Goal: Task Accomplishment & Management: Complete application form

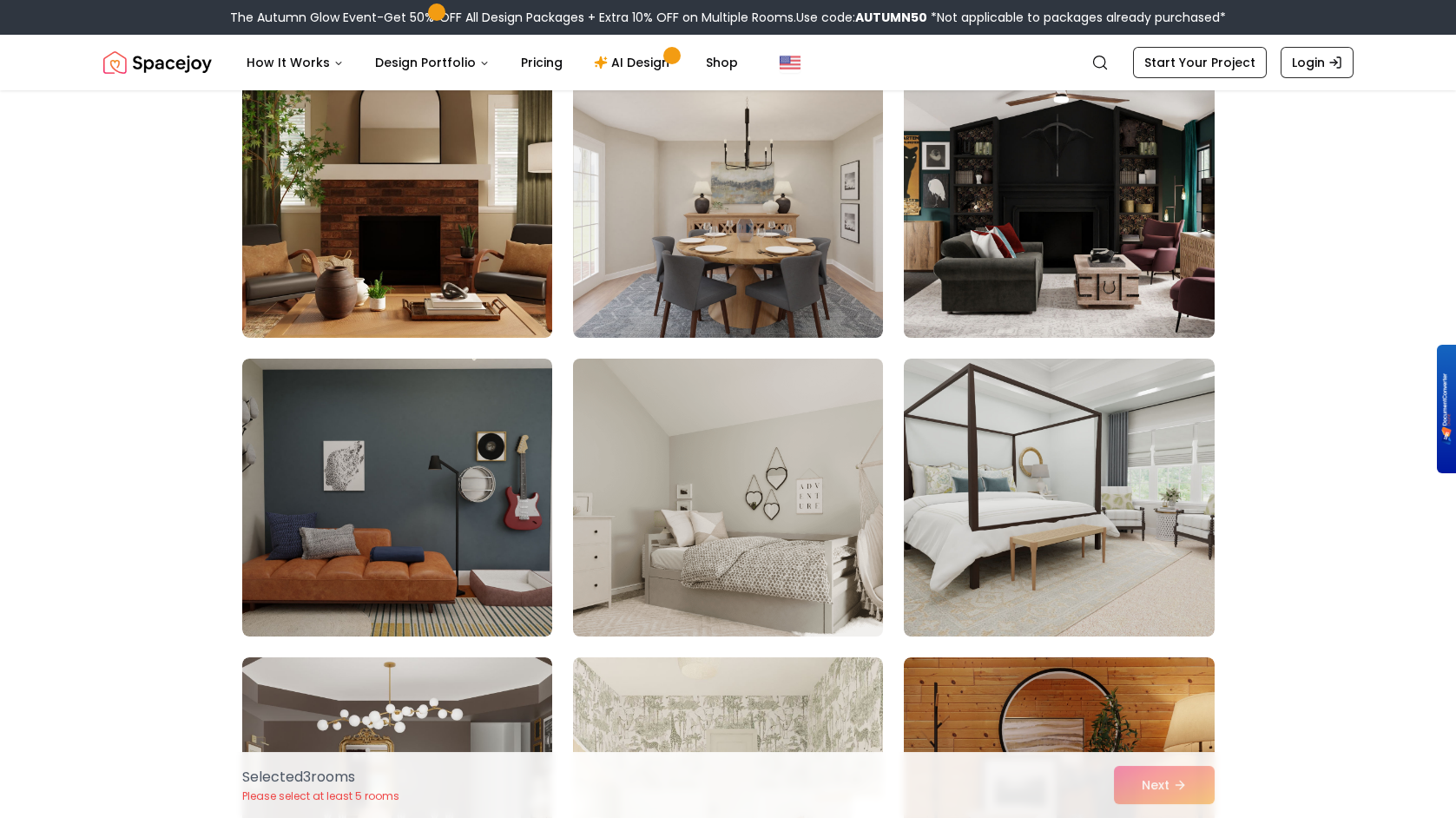
click at [1118, 169] on img at bounding box center [1059, 198] width 325 height 292
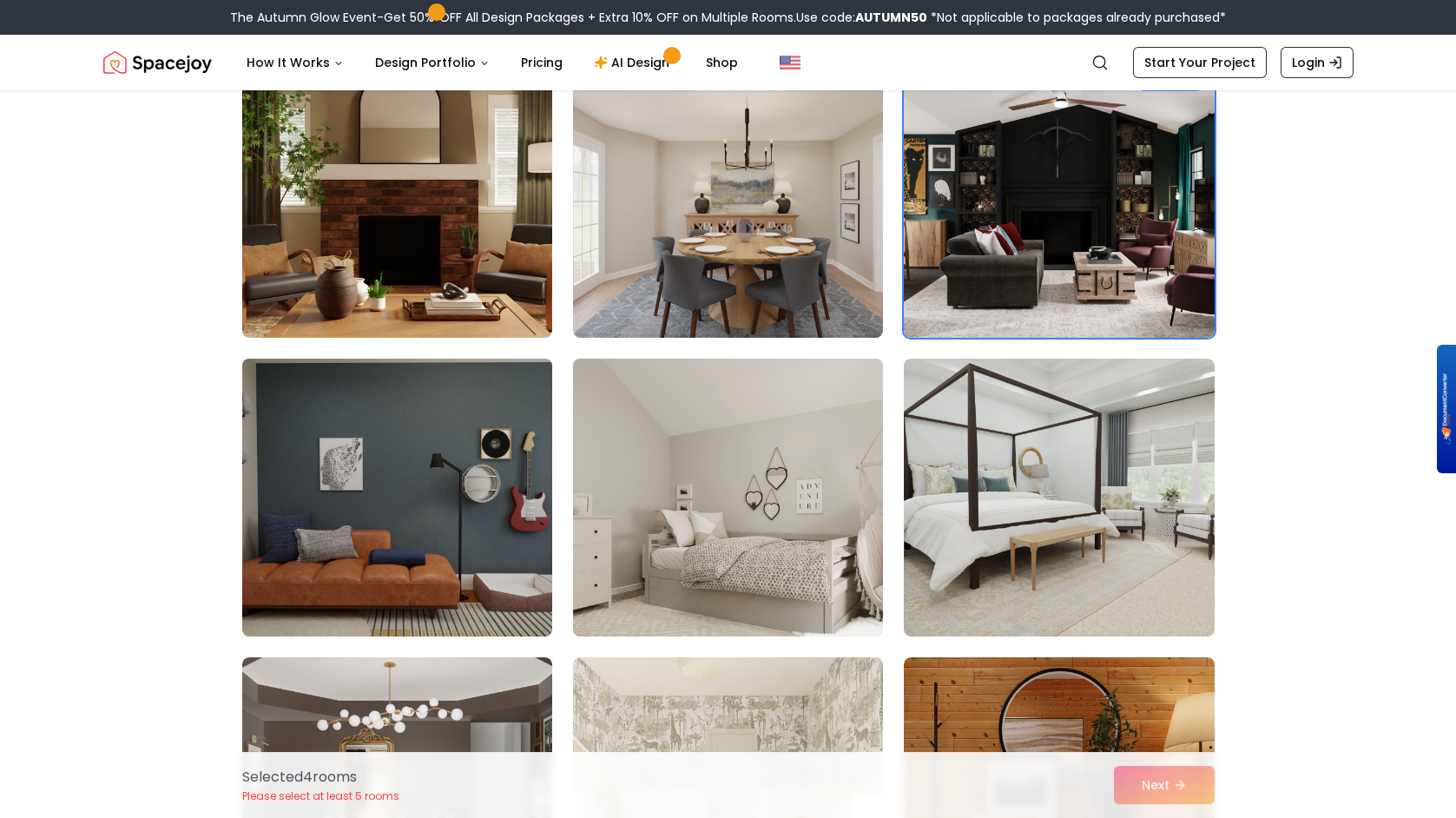
click at [417, 541] on img at bounding box center [397, 497] width 325 height 292
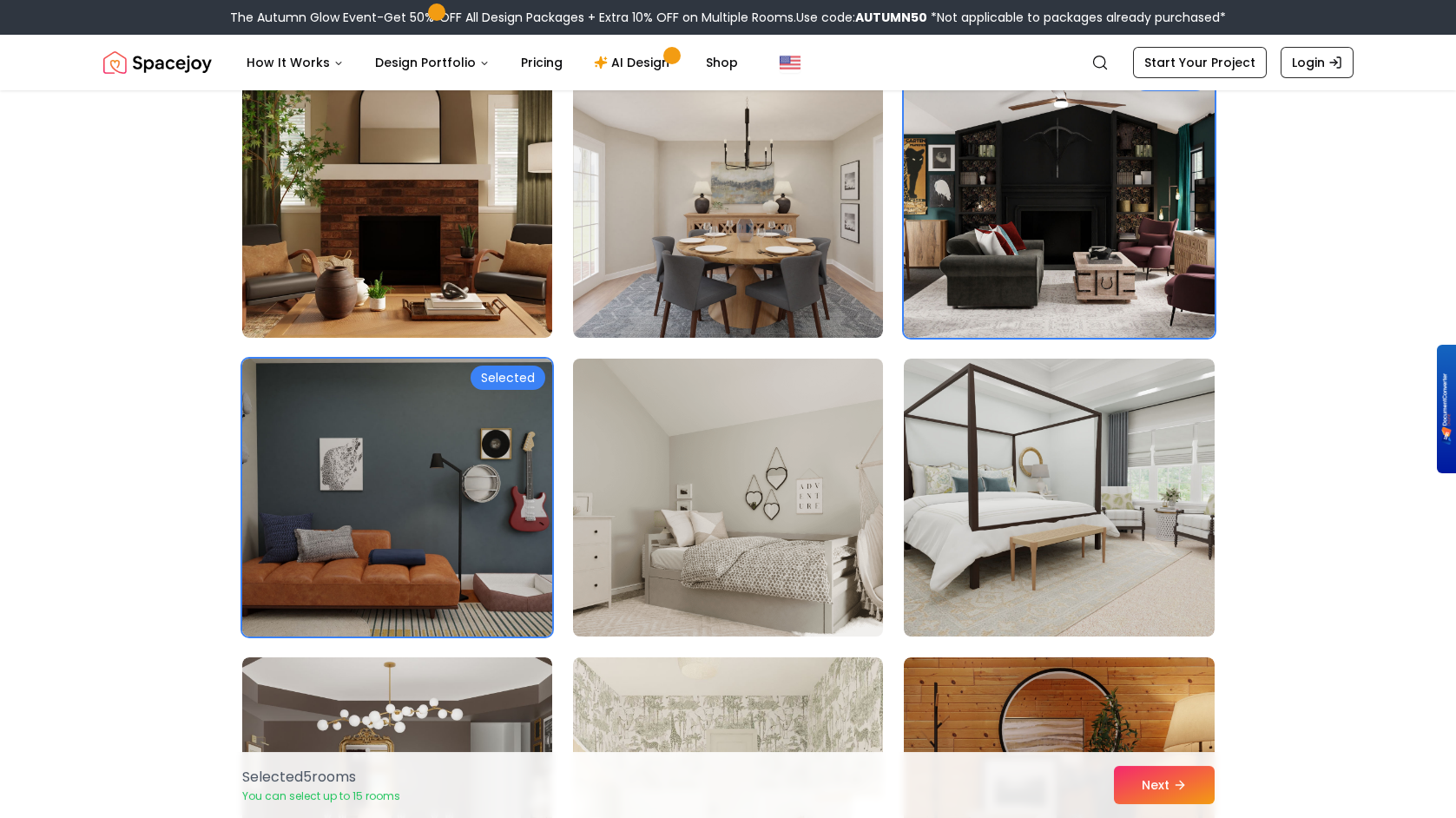
click at [417, 541] on img at bounding box center [397, 497] width 325 height 292
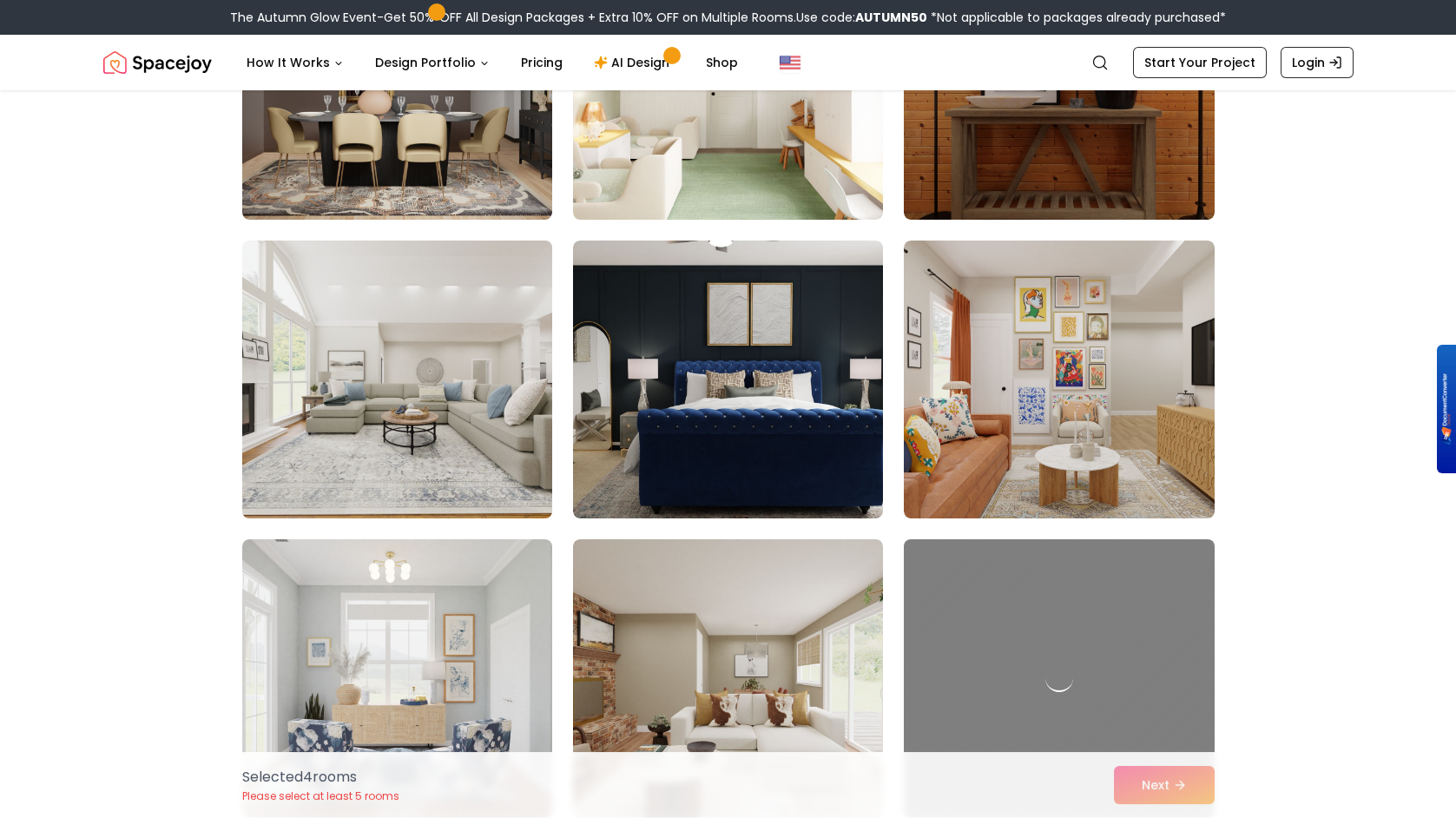
scroll to position [2866, 0]
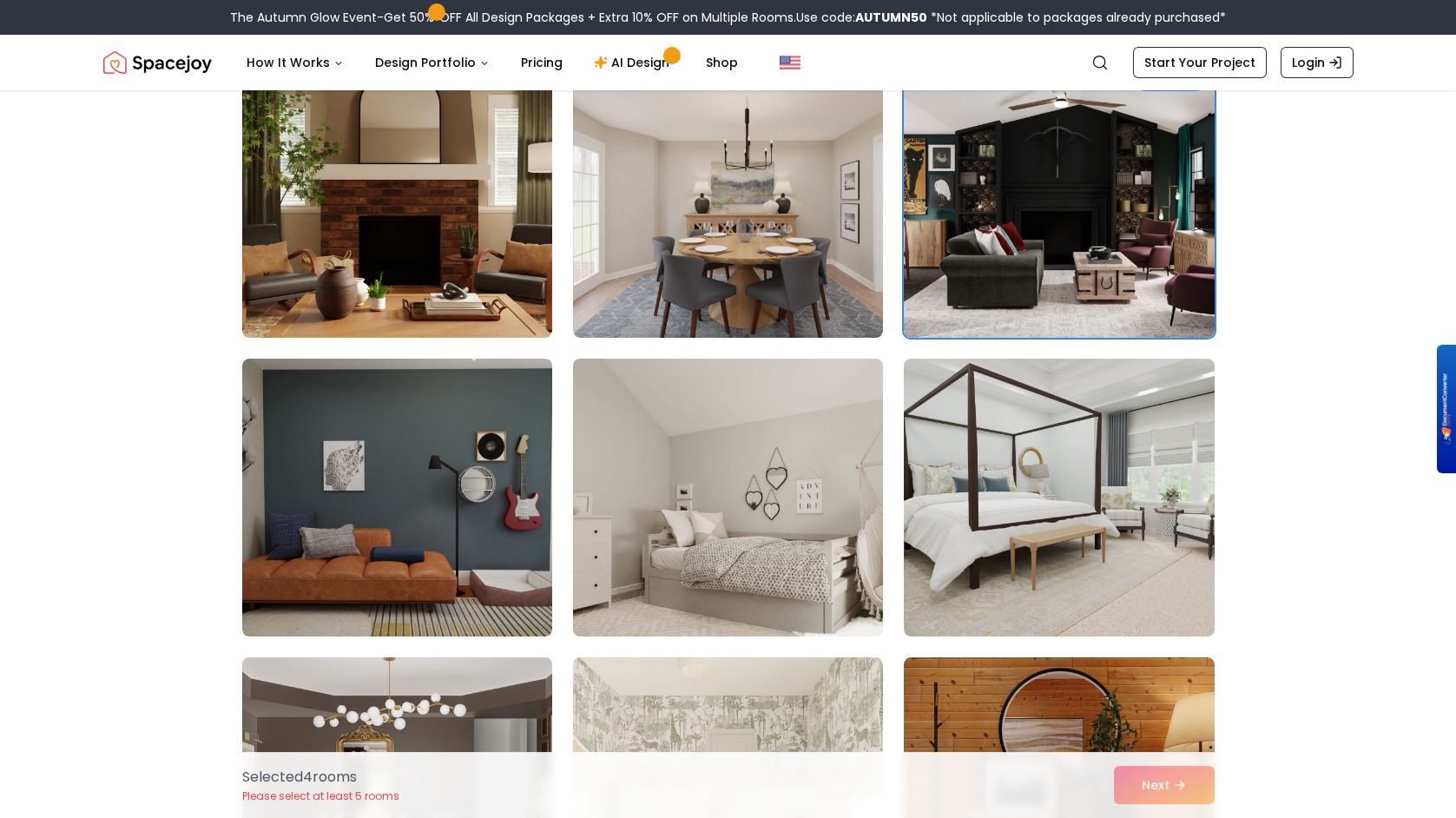
click at [443, 667] on img at bounding box center [397, 796] width 325 height 292
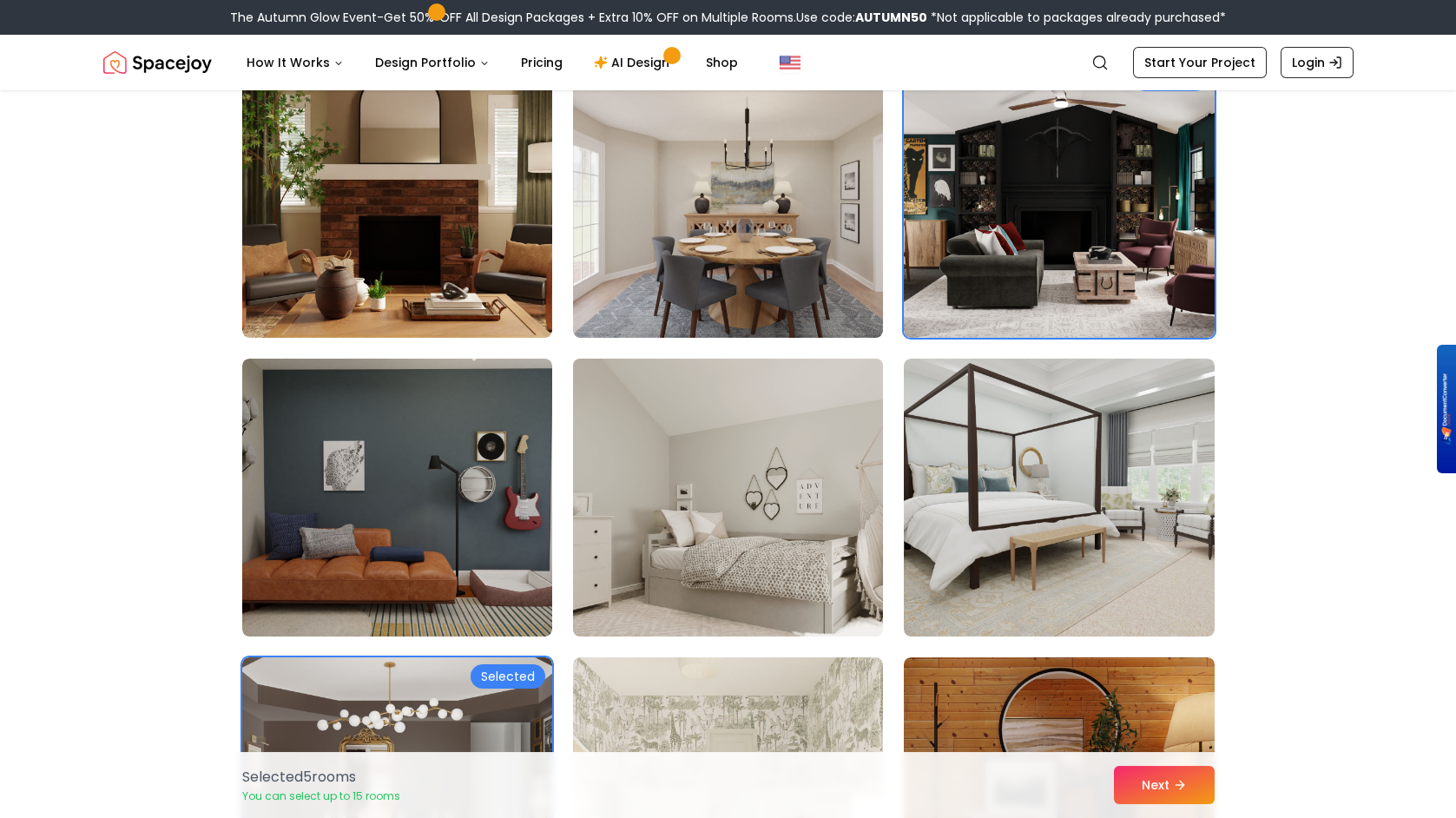
scroll to position [3582, 0]
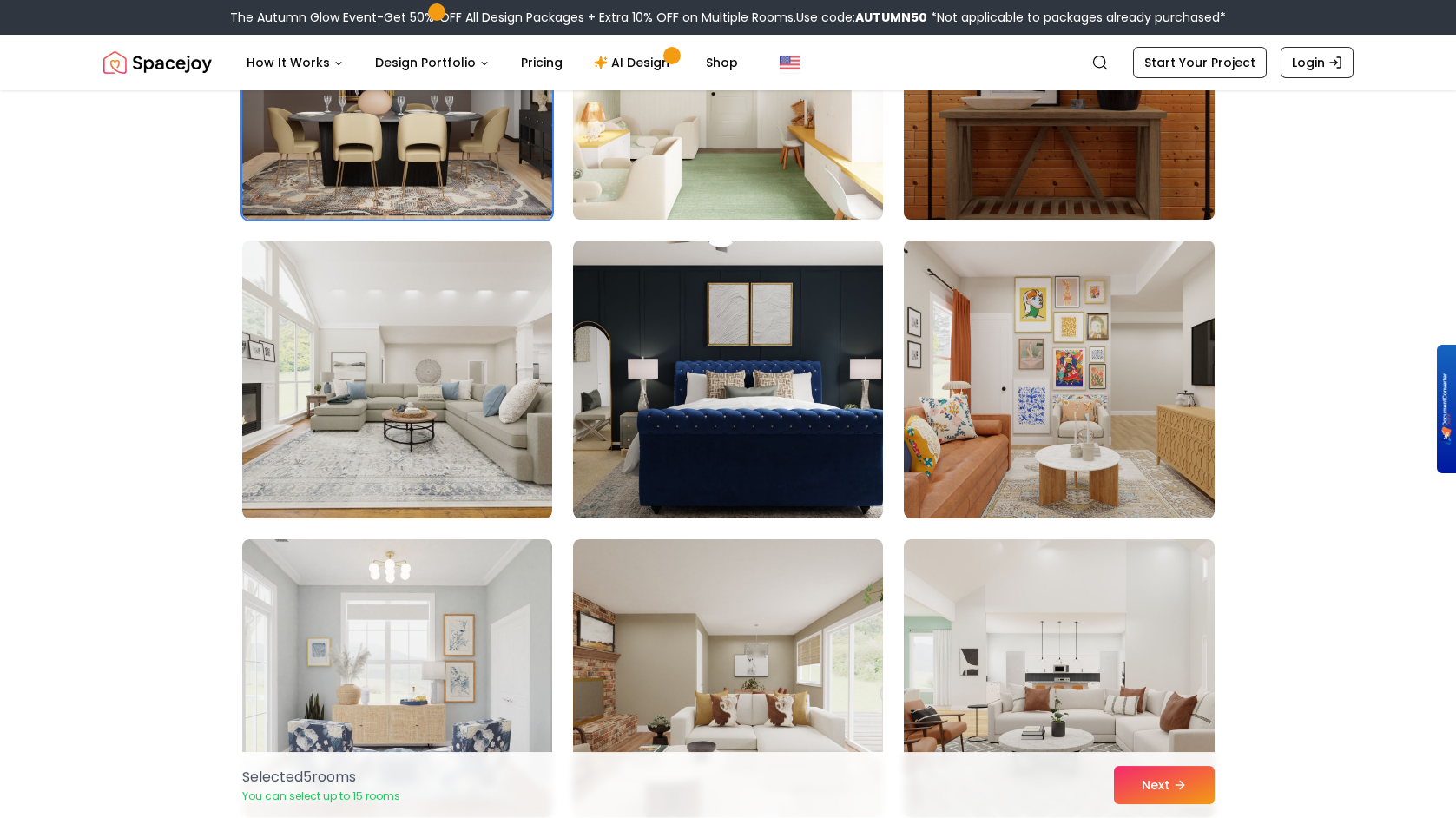
click at [1071, 158] on img at bounding box center [1059, 80] width 325 height 292
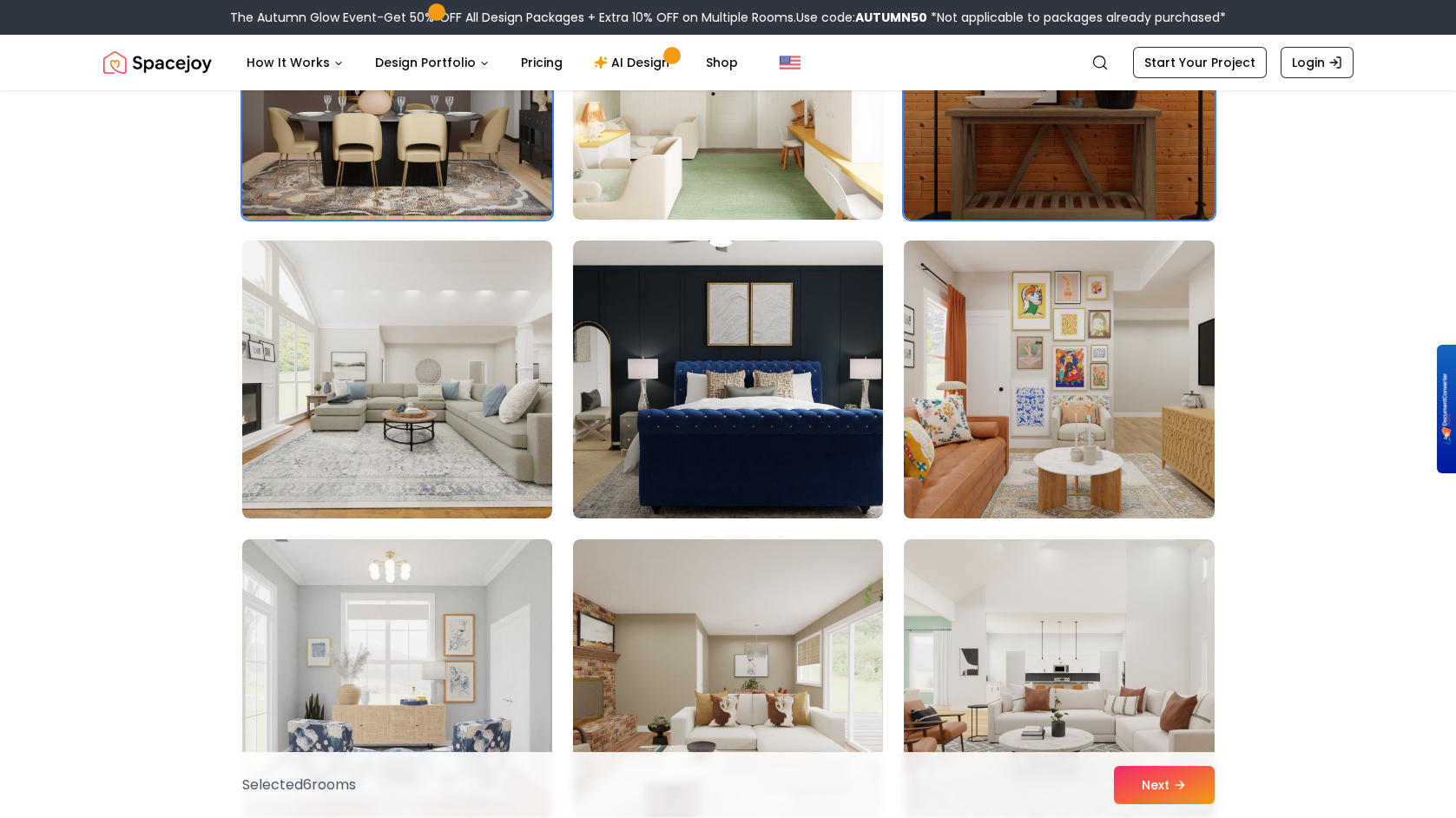
drag, startPoint x: 1038, startPoint y: 362, endPoint x: 991, endPoint y: 386, distance: 52.8
click at [1039, 362] on img at bounding box center [1059, 379] width 325 height 292
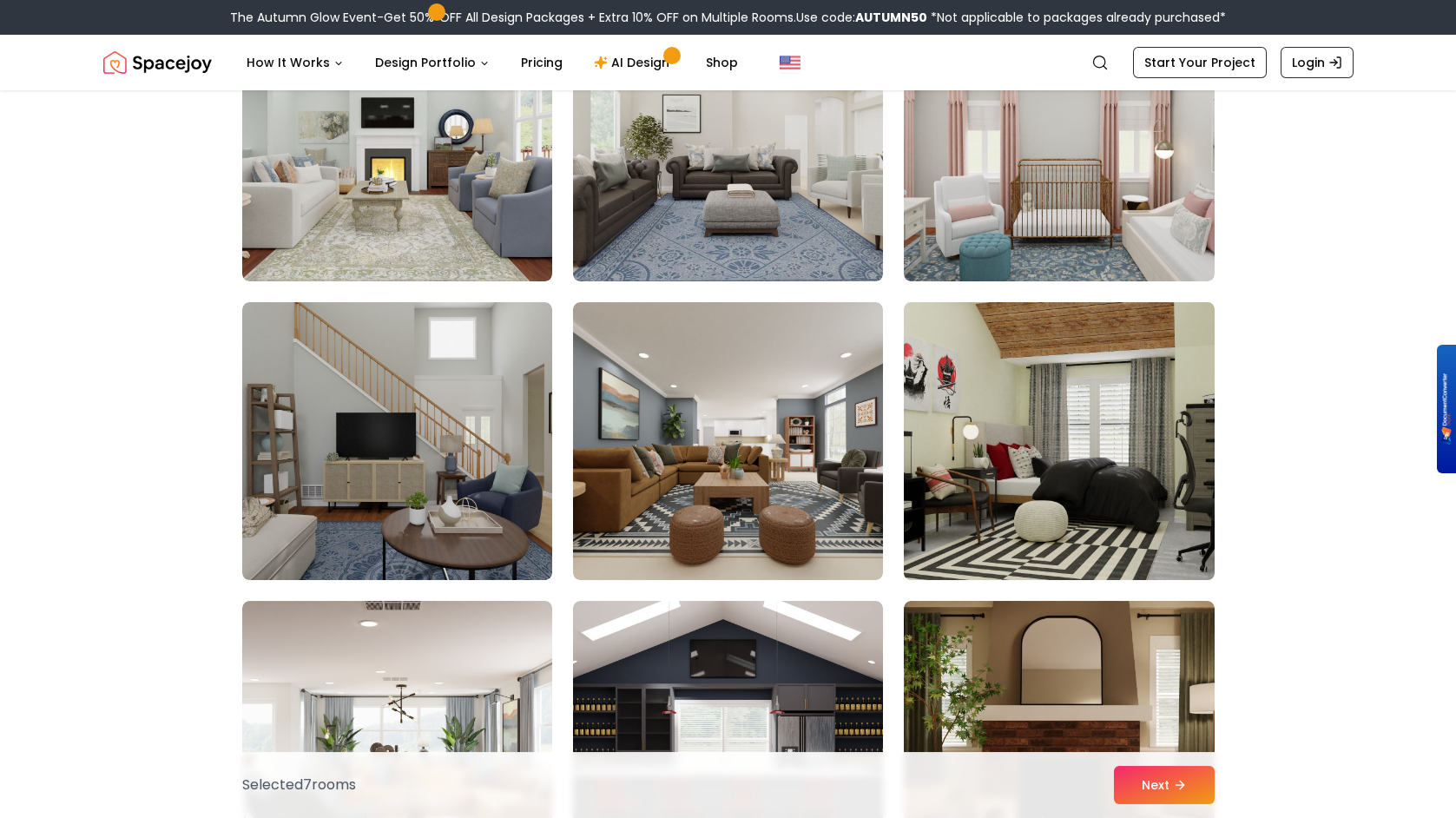
scroll to position [4298, 0]
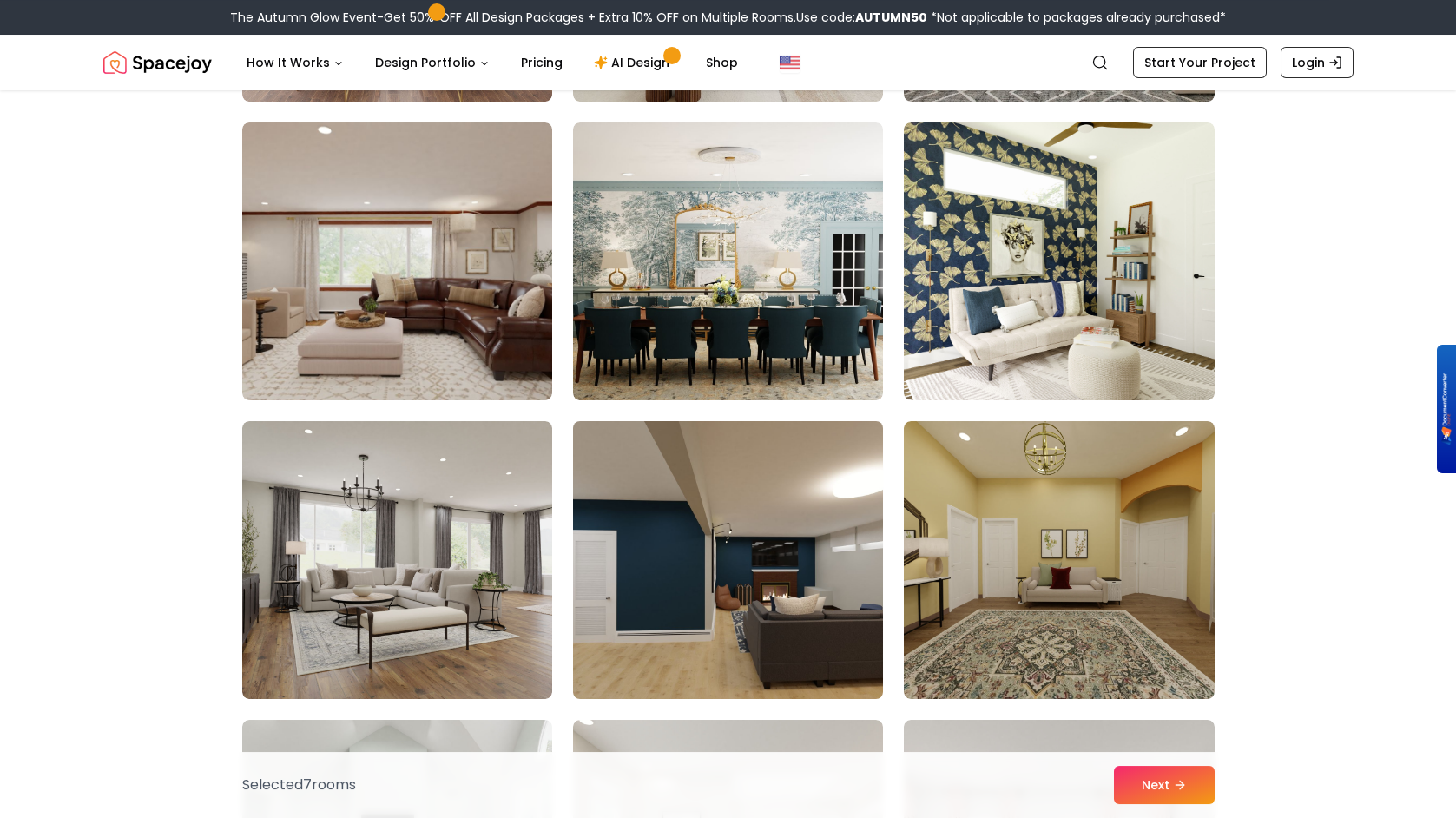
click at [668, 614] on img at bounding box center [728, 560] width 325 height 292
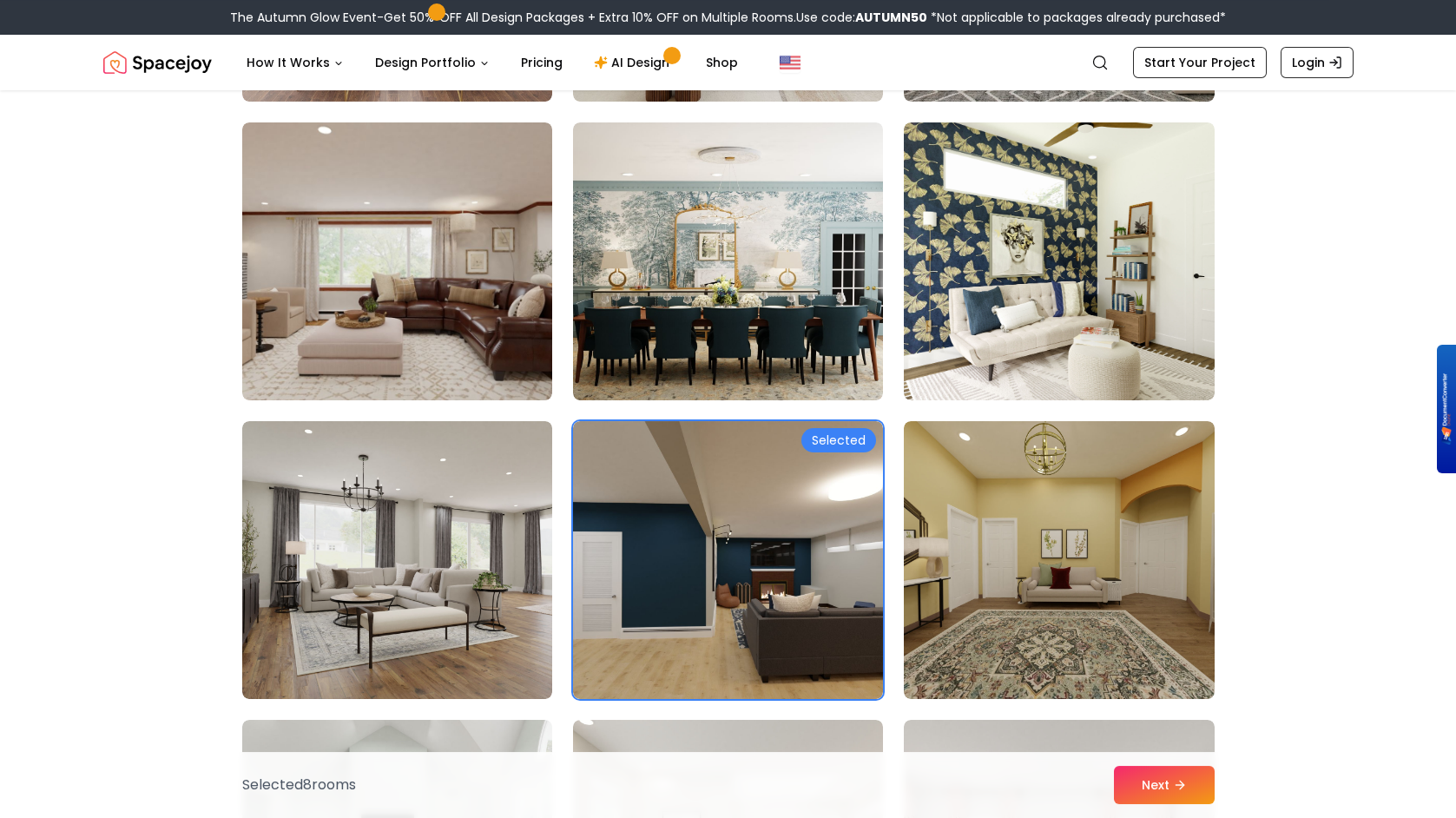
scroll to position [5015, 0]
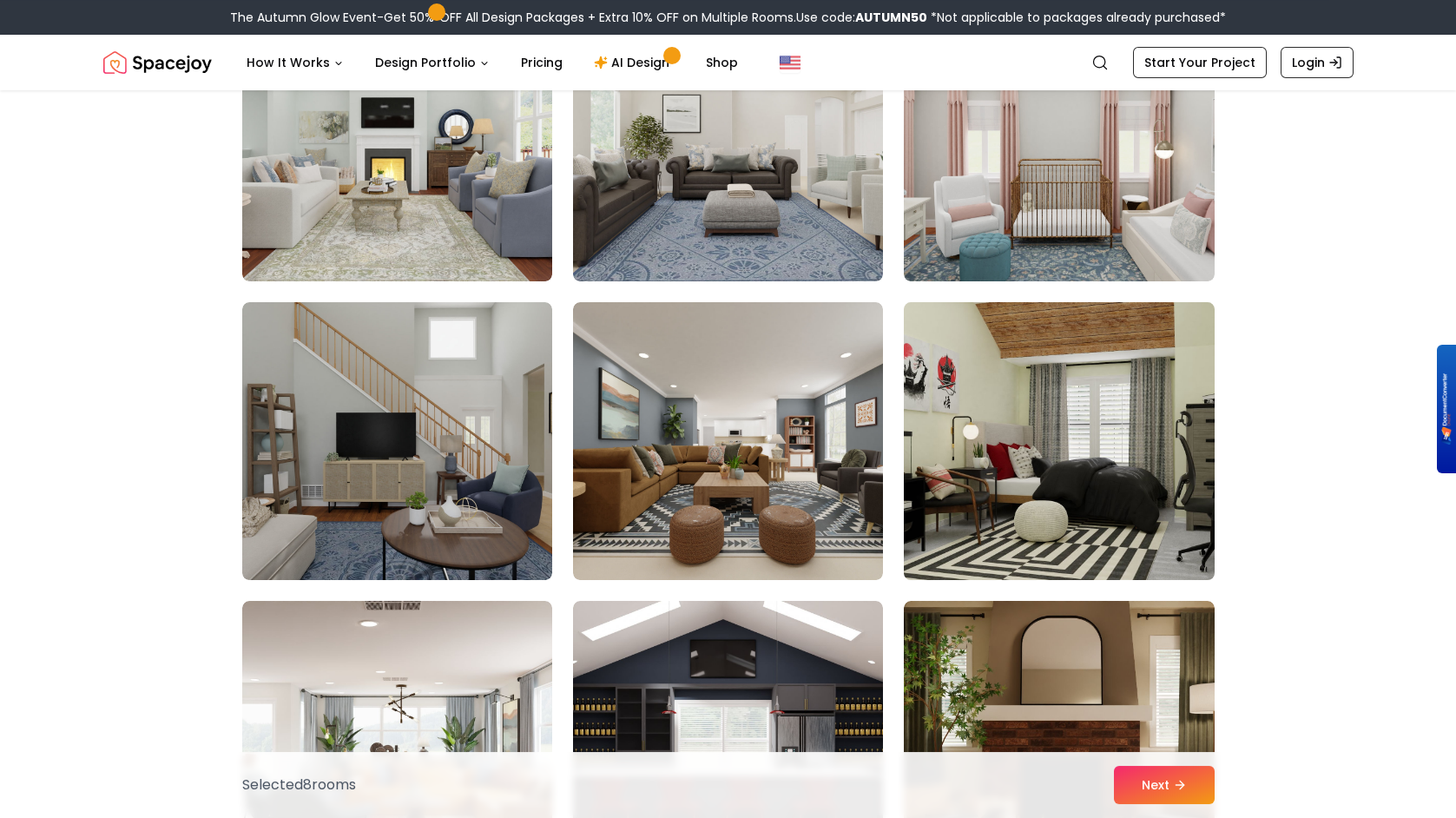
click at [1111, 466] on img at bounding box center [1059, 440] width 325 height 292
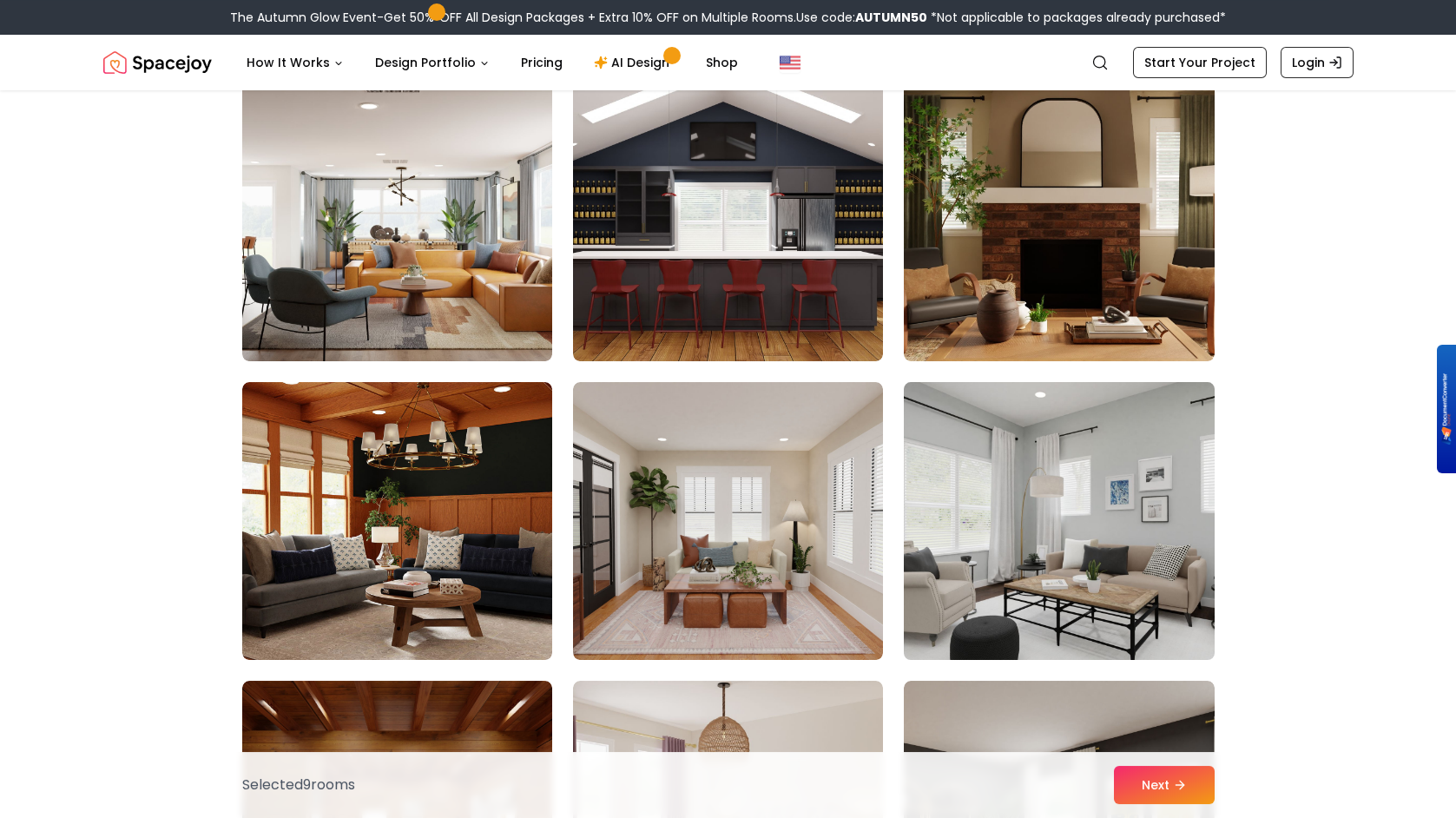
scroll to position [5549, 0]
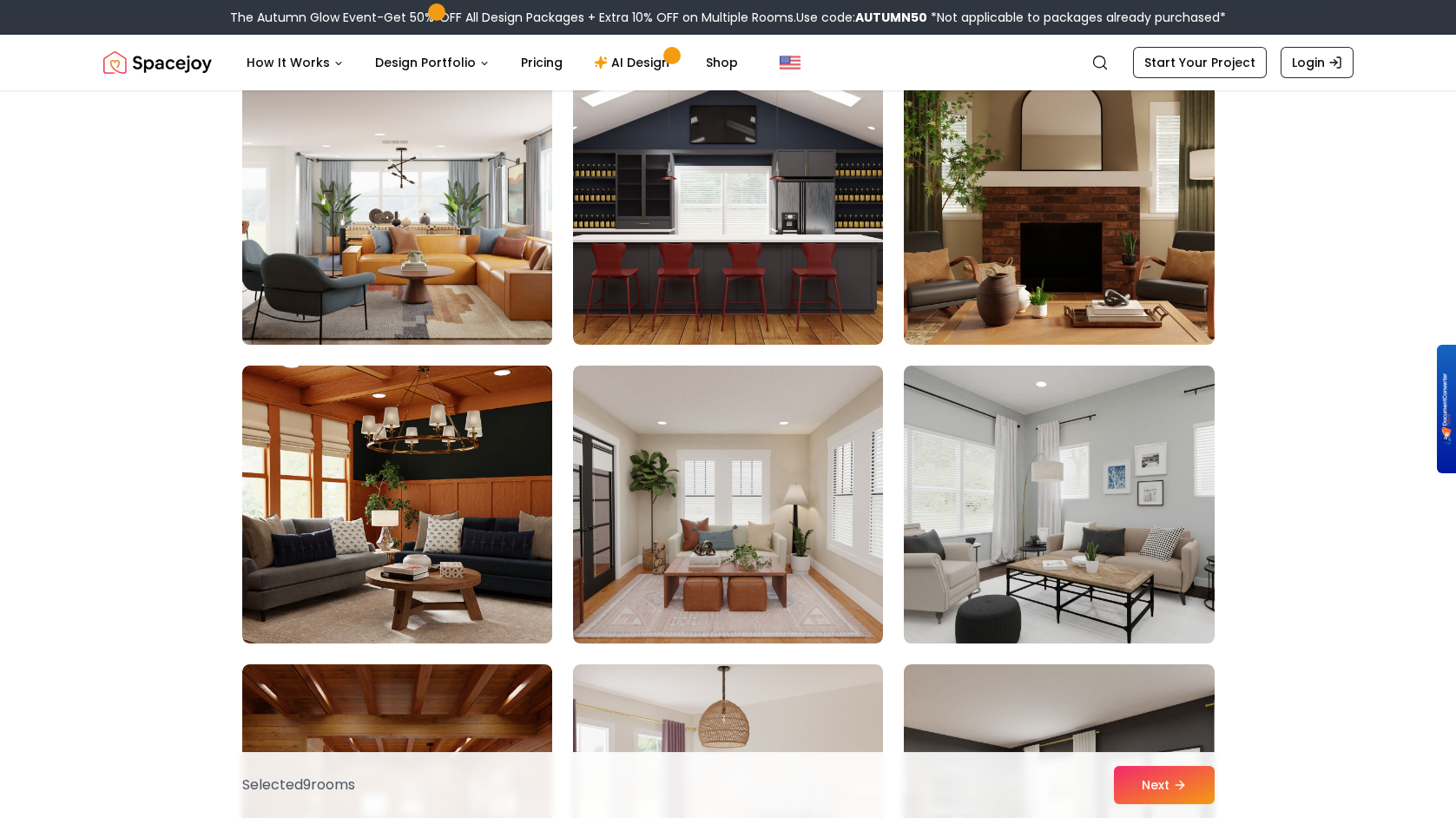
click at [418, 210] on img at bounding box center [397, 205] width 325 height 292
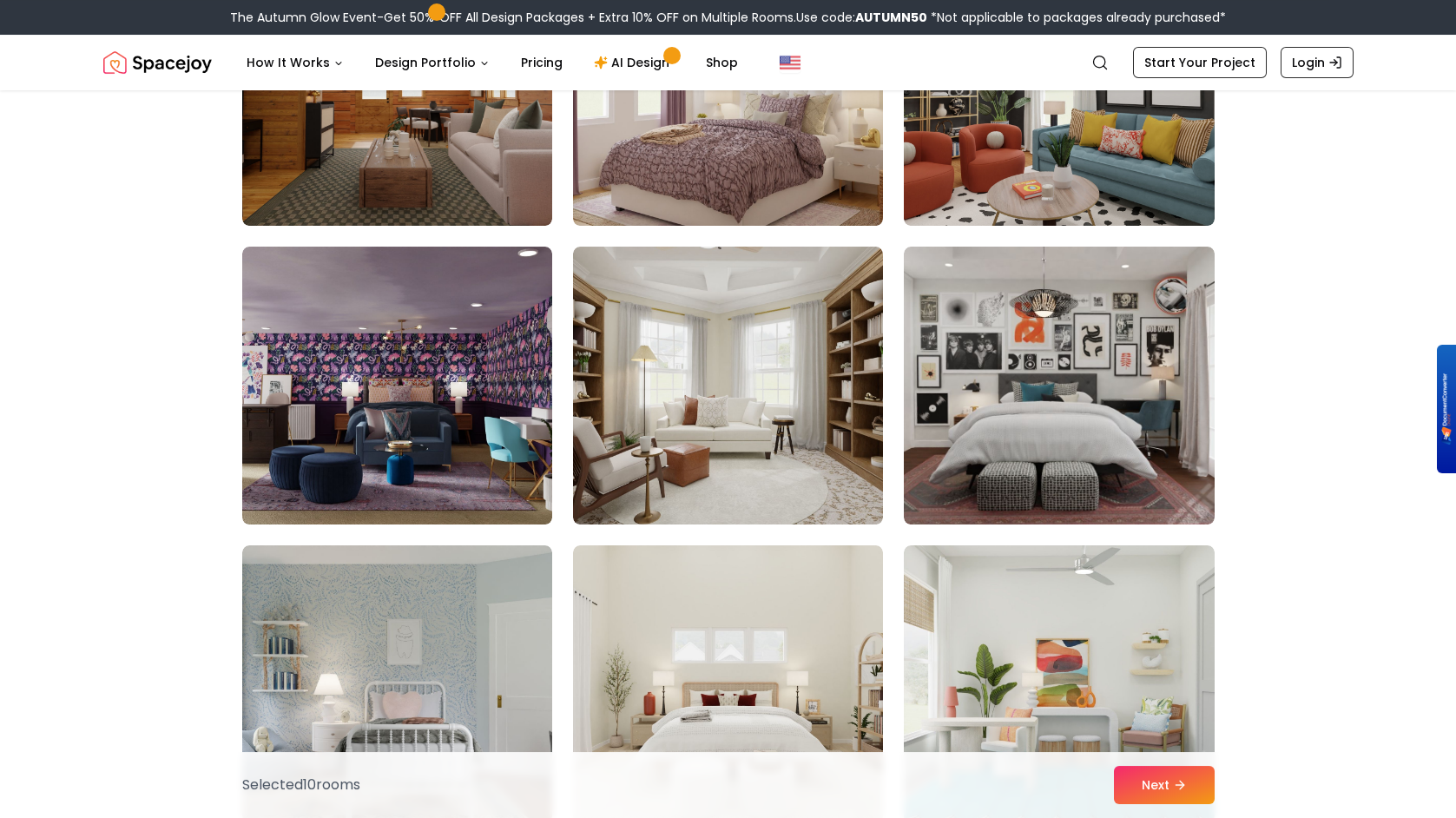
scroll to position [5955, 0]
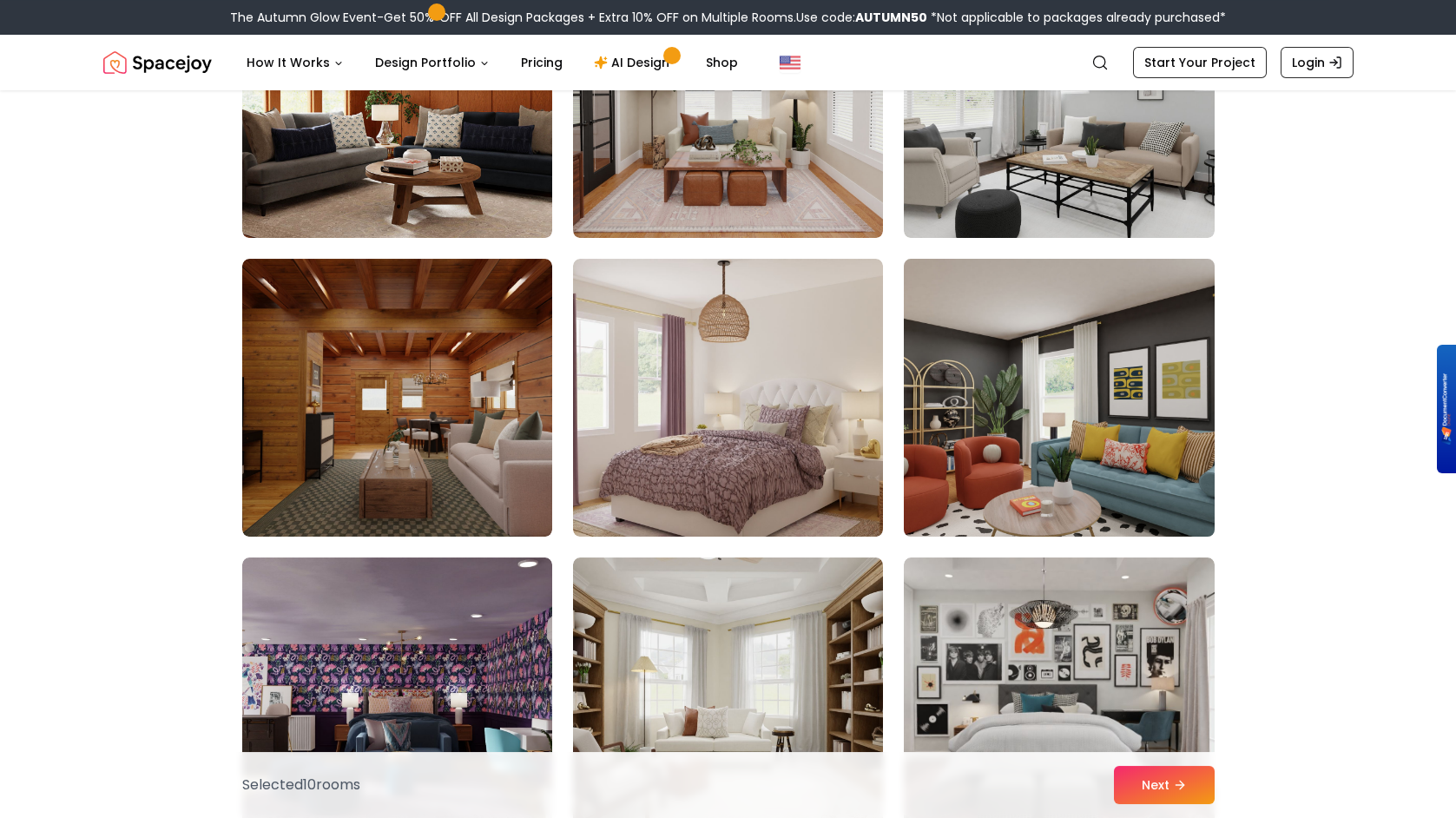
click at [1087, 422] on img at bounding box center [1059, 398] width 325 height 292
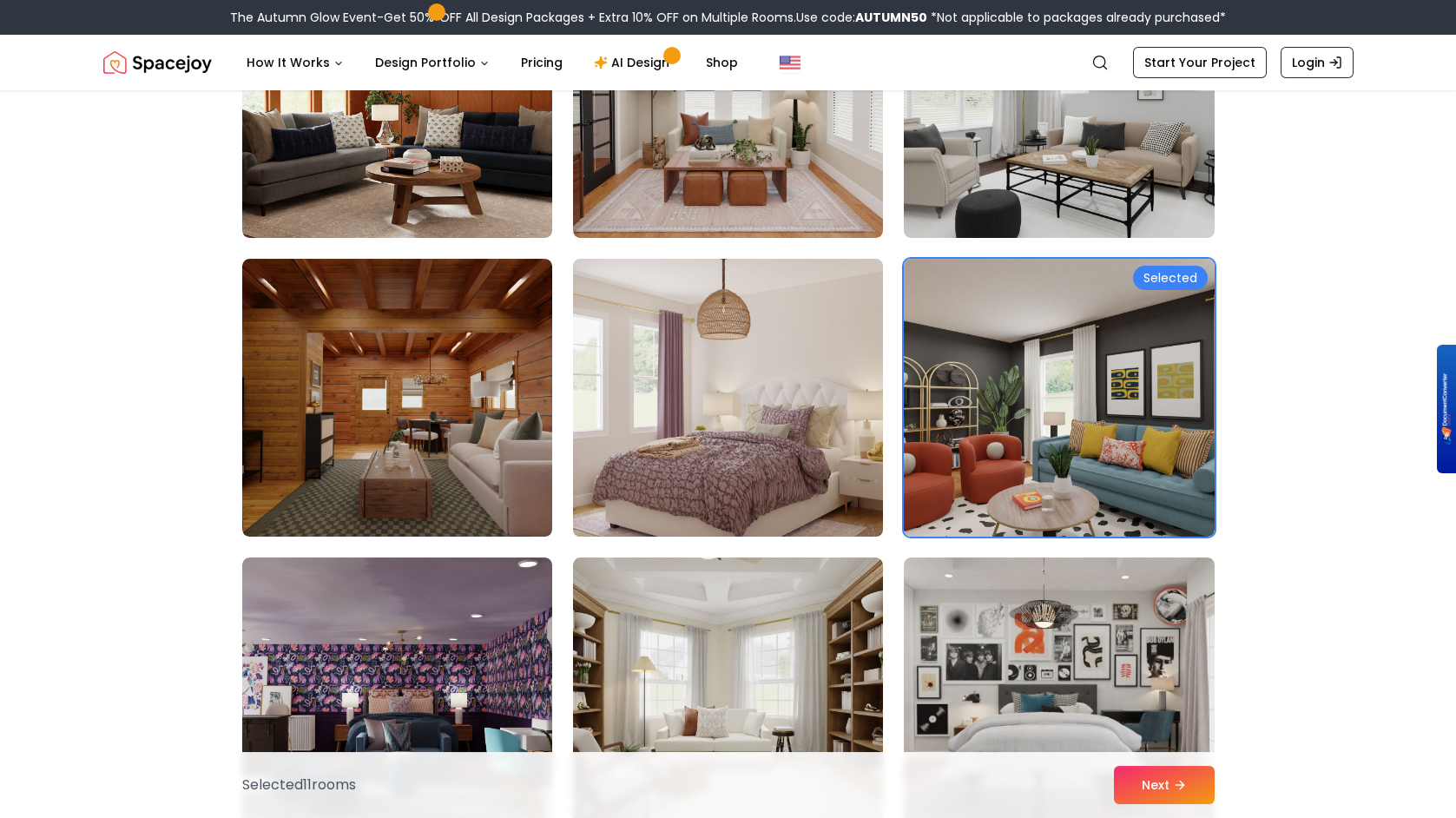
scroll to position [6671, 0]
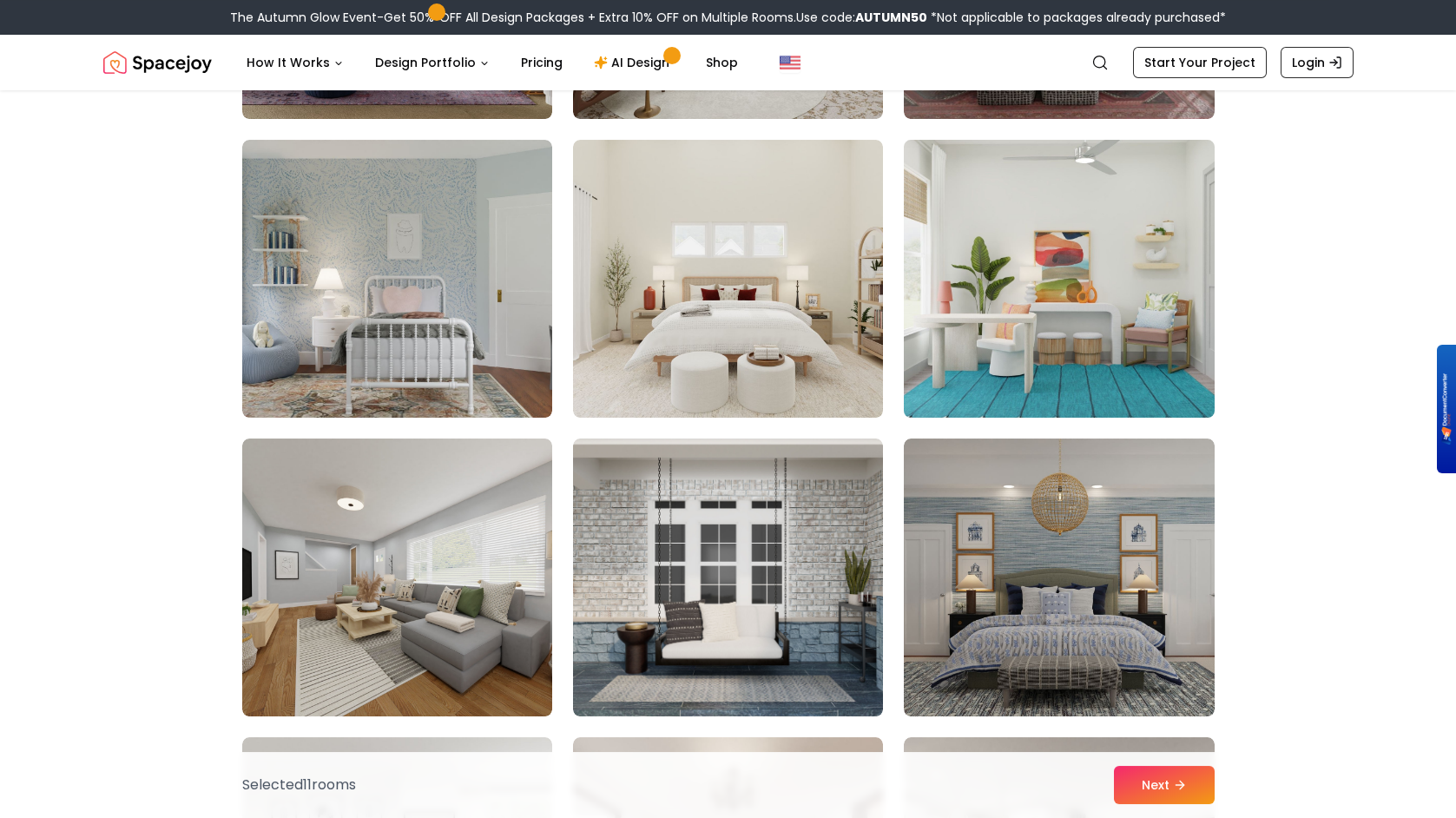
click at [1158, 296] on img at bounding box center [1059, 278] width 325 height 292
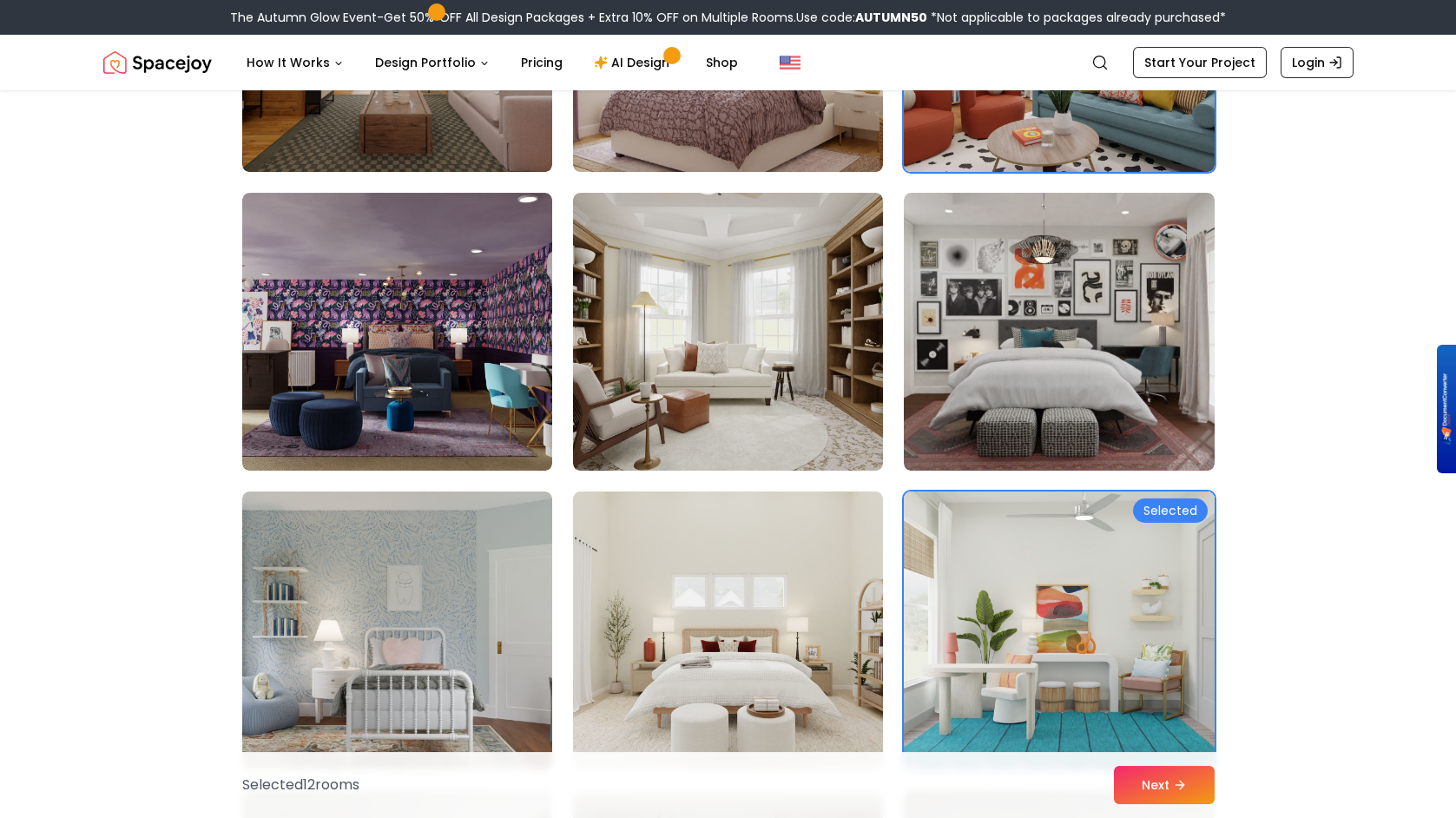
scroll to position [6234, 0]
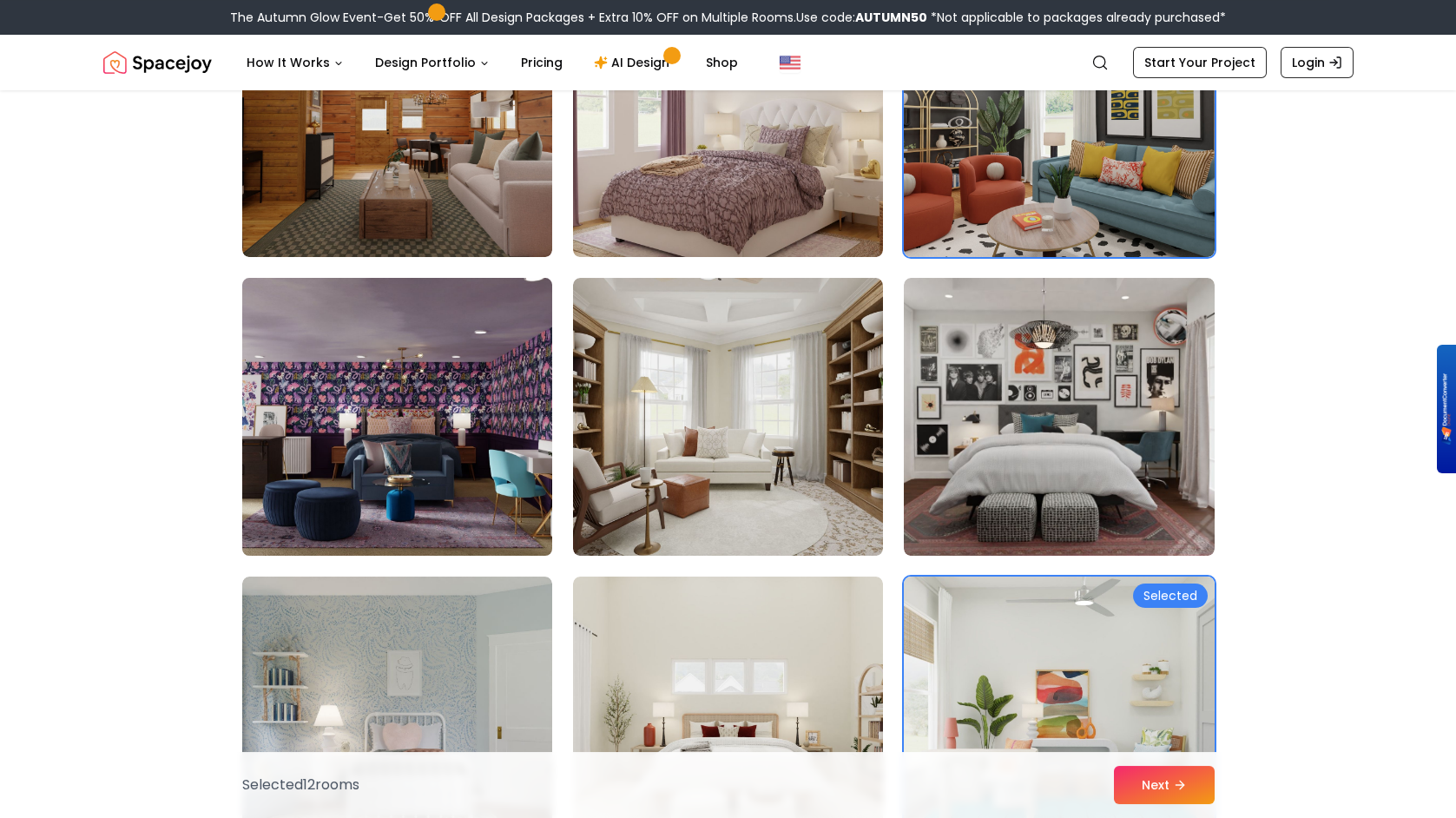
click at [458, 410] on img at bounding box center [397, 416] width 325 height 292
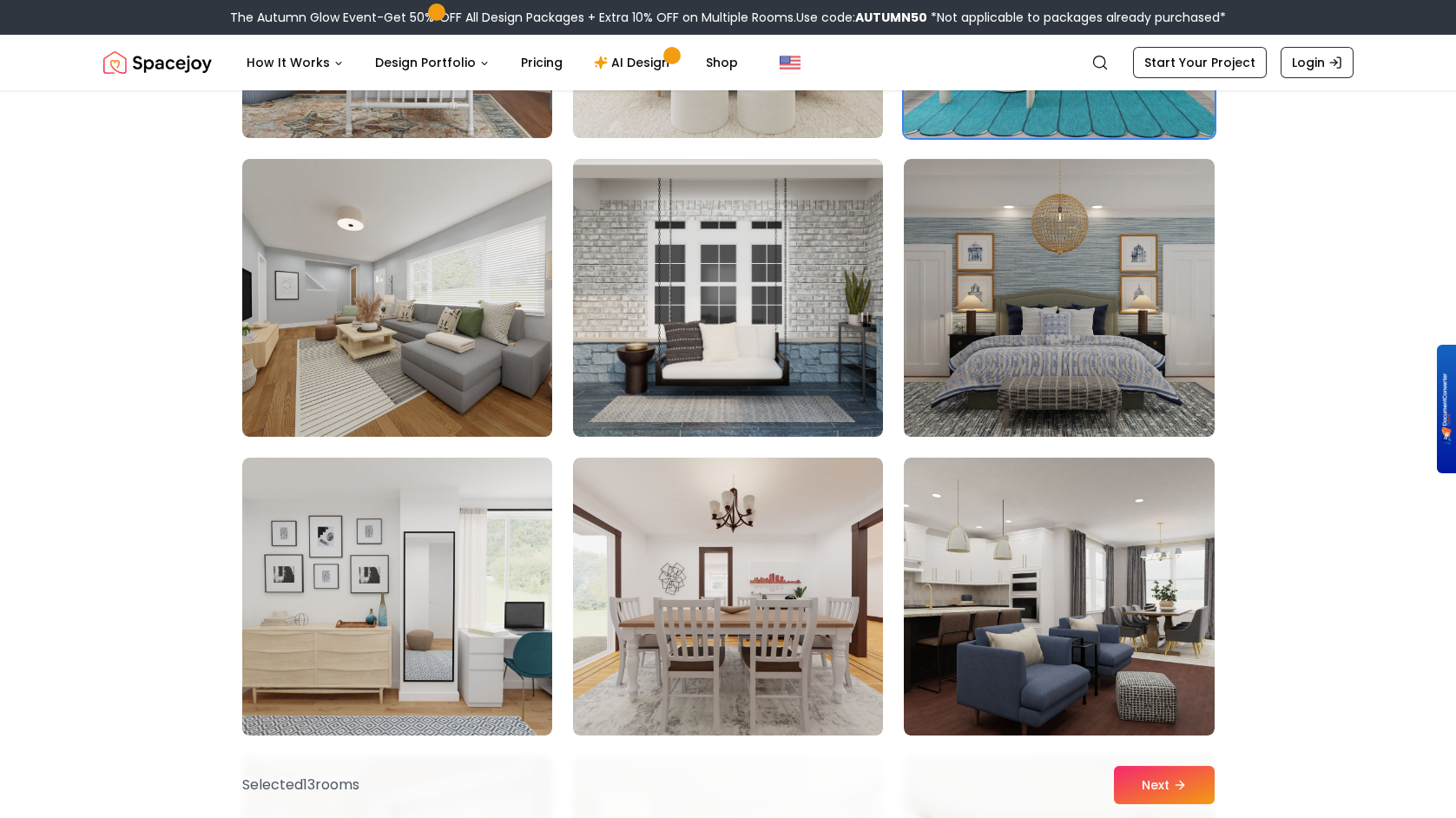
scroll to position [7668, 0]
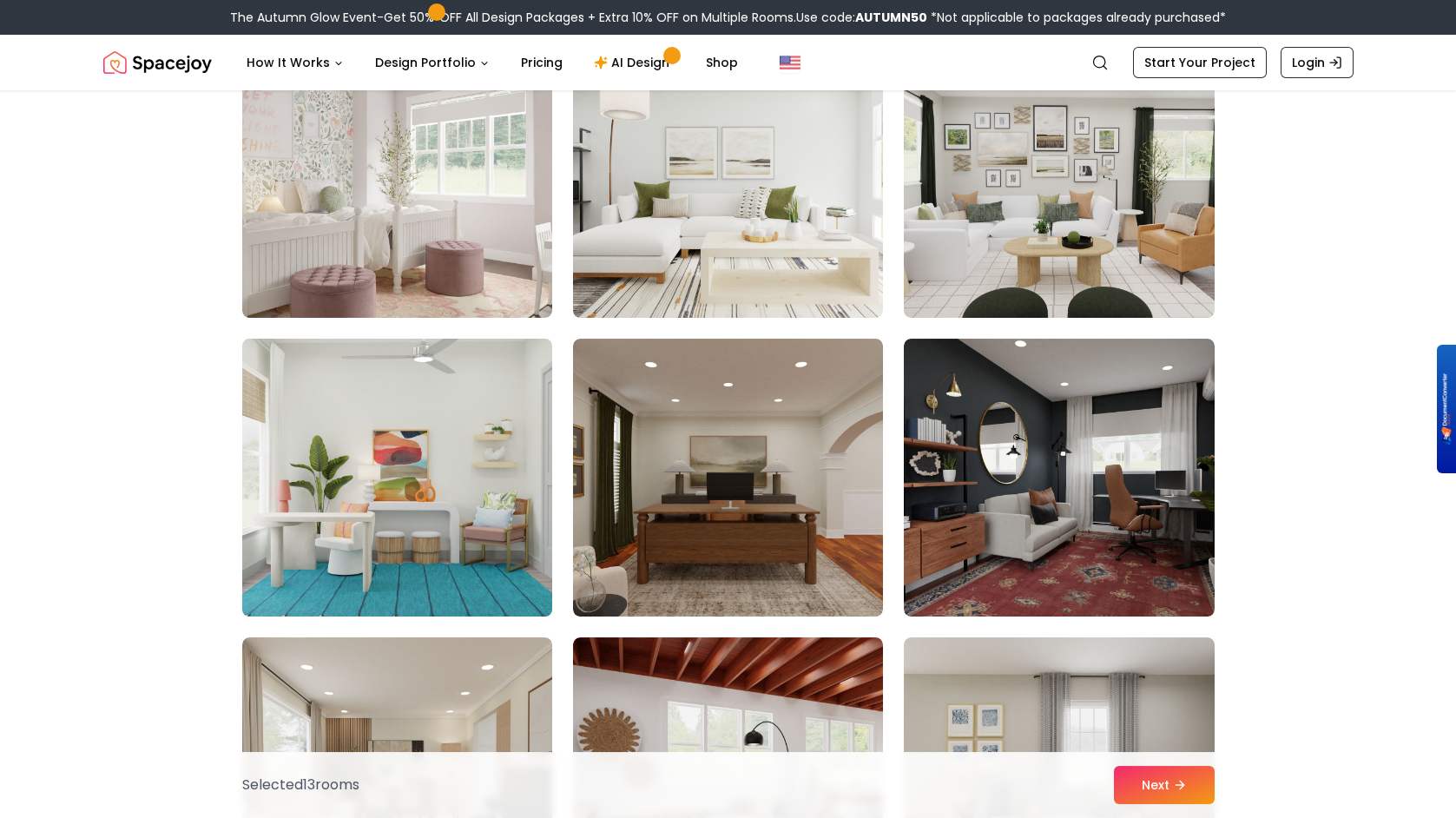
click at [425, 517] on img at bounding box center [397, 477] width 325 height 292
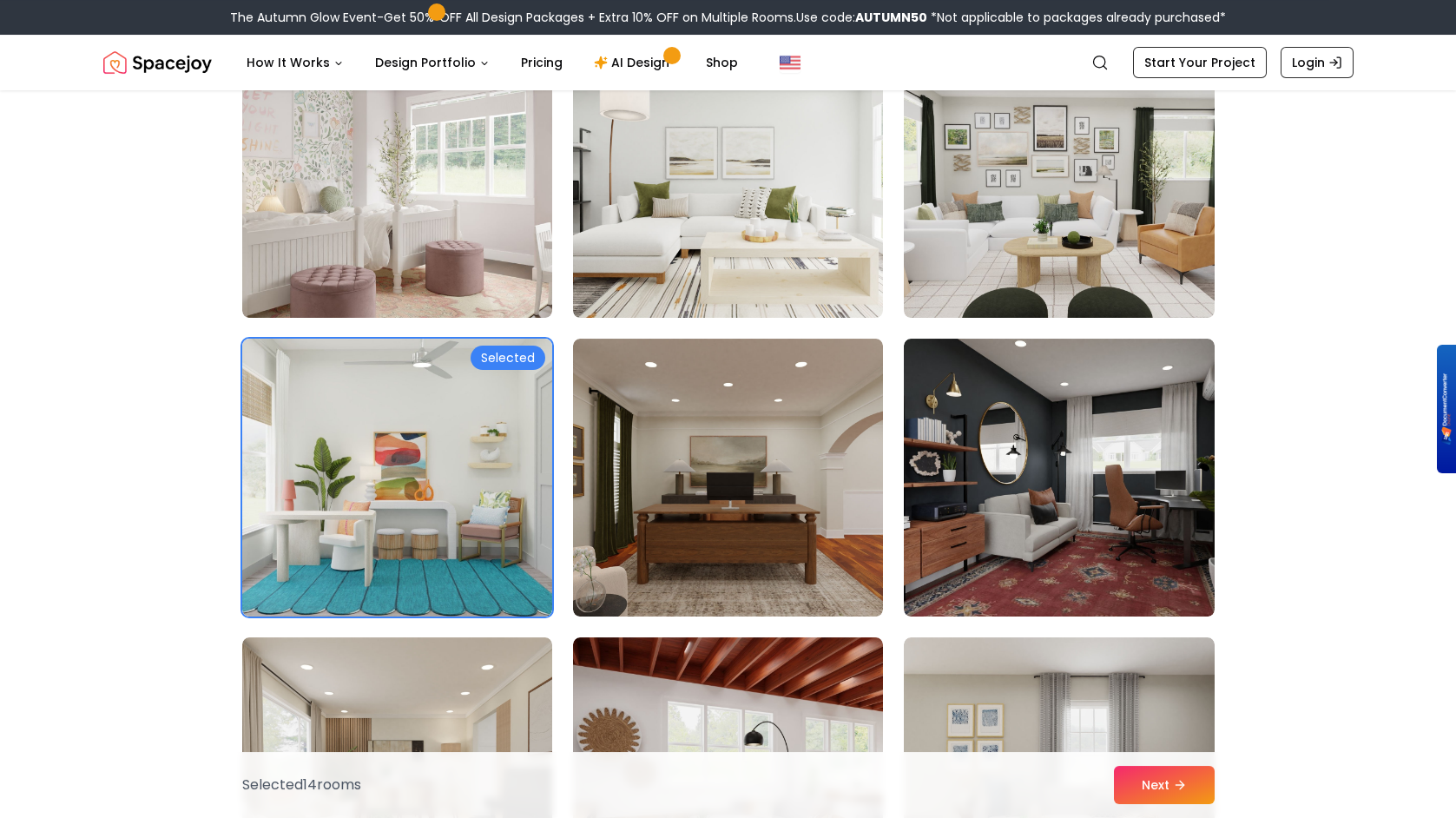
scroll to position [8384, 0]
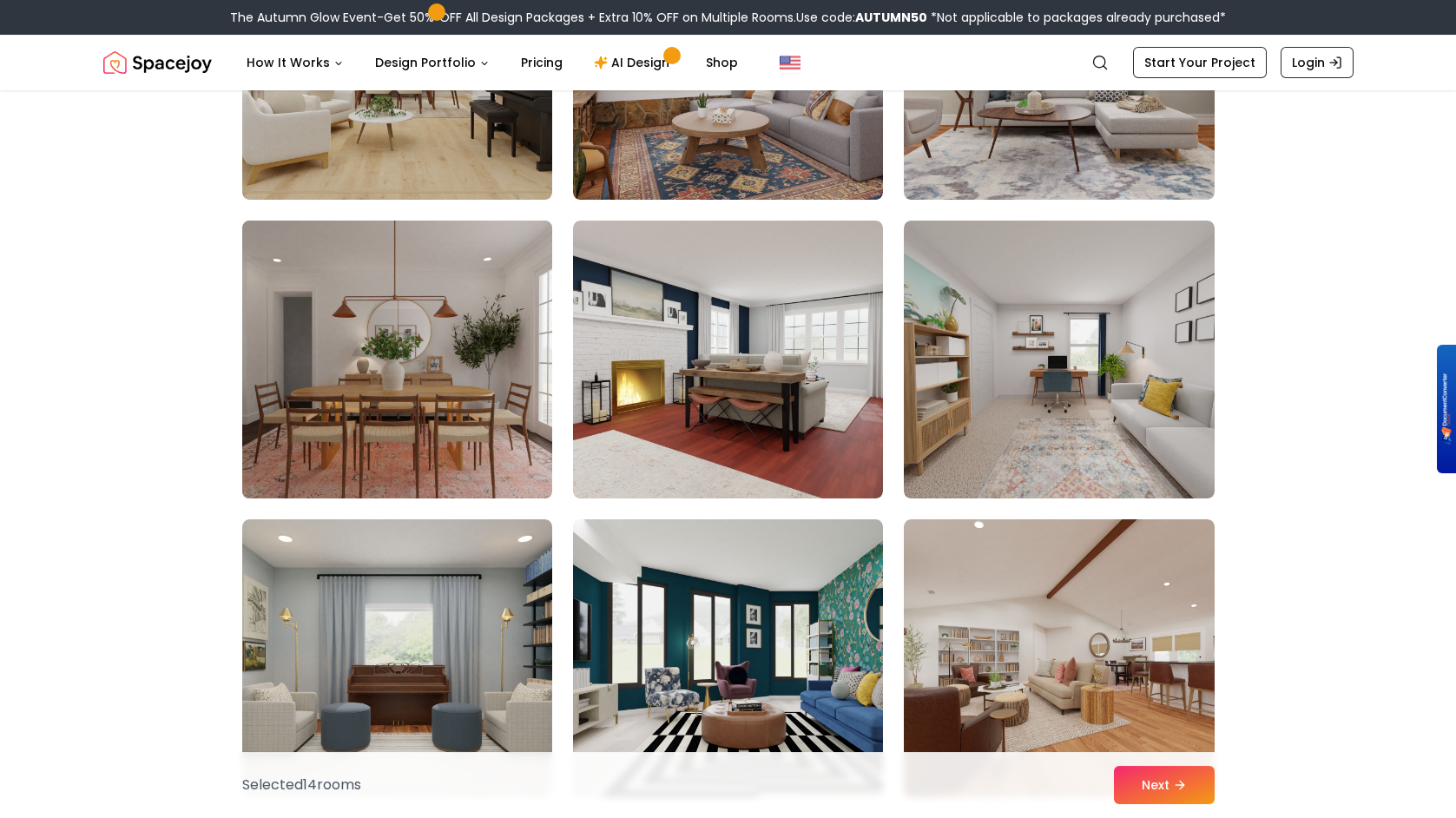
click at [435, 372] on img at bounding box center [397, 359] width 325 height 292
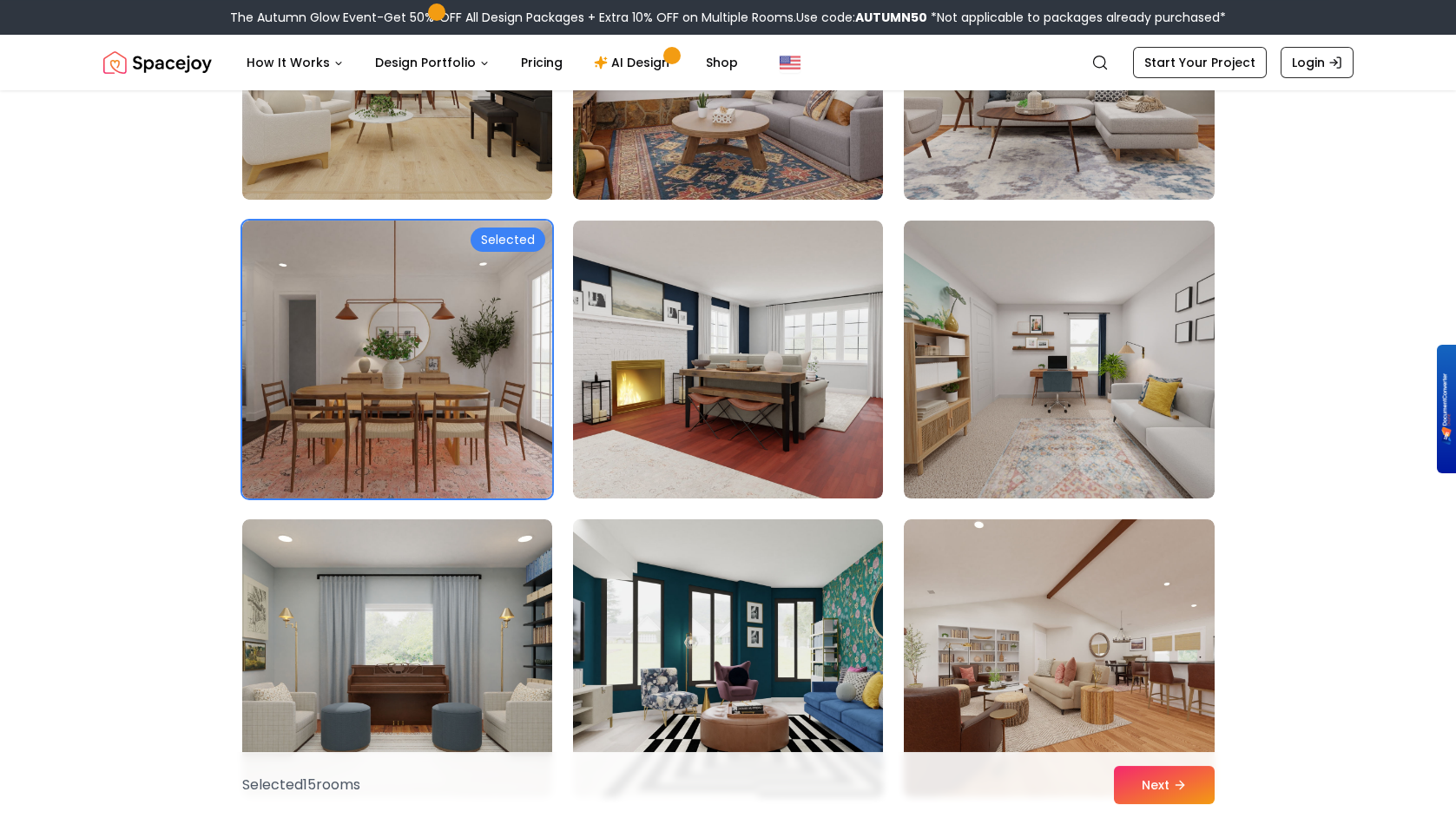
drag, startPoint x: 551, startPoint y: 527, endPoint x: 678, endPoint y: 555, distance: 130.0
click at [748, 590] on img at bounding box center [728, 658] width 325 height 292
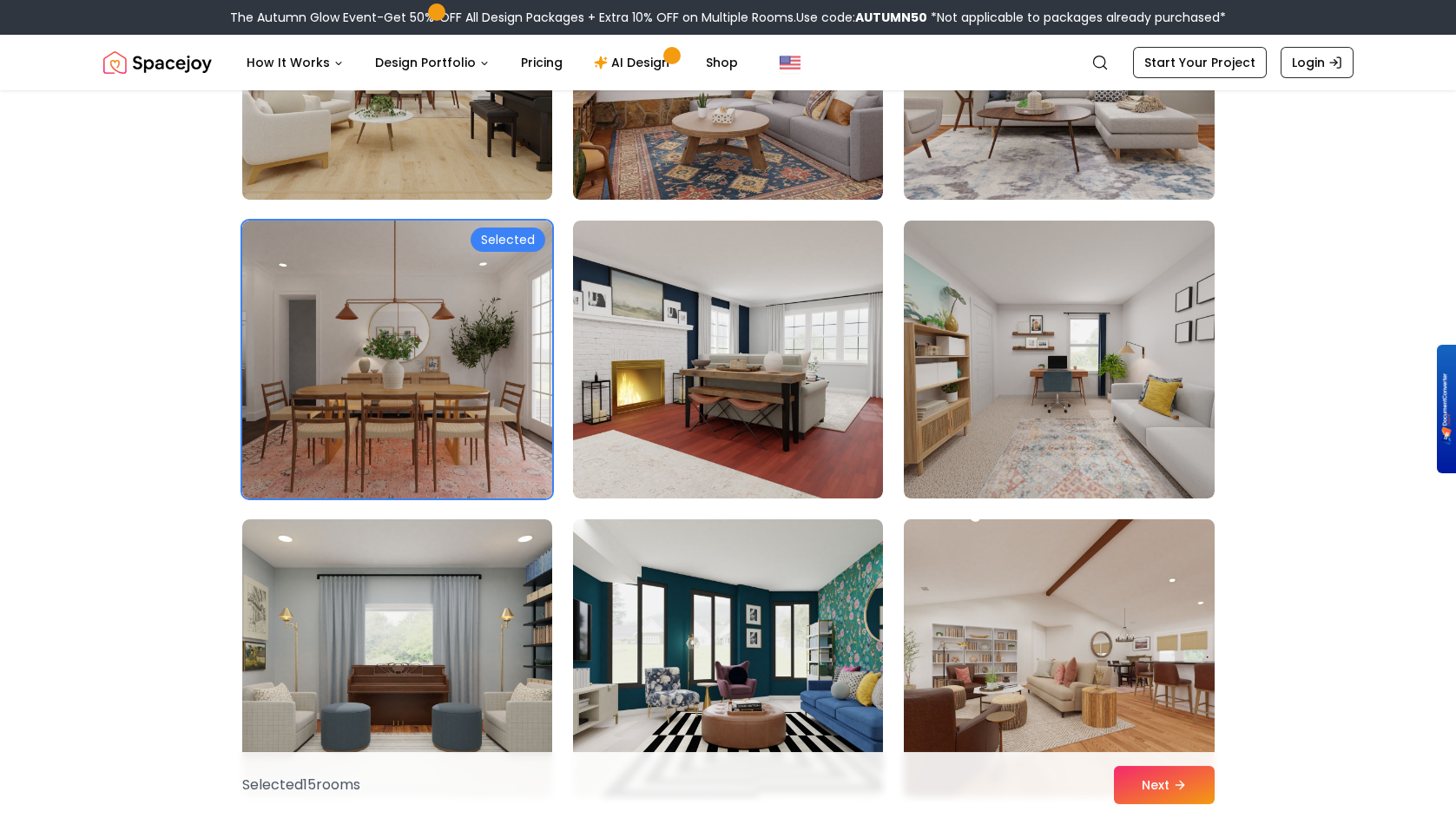
click at [1151, 704] on img at bounding box center [1059, 658] width 325 height 292
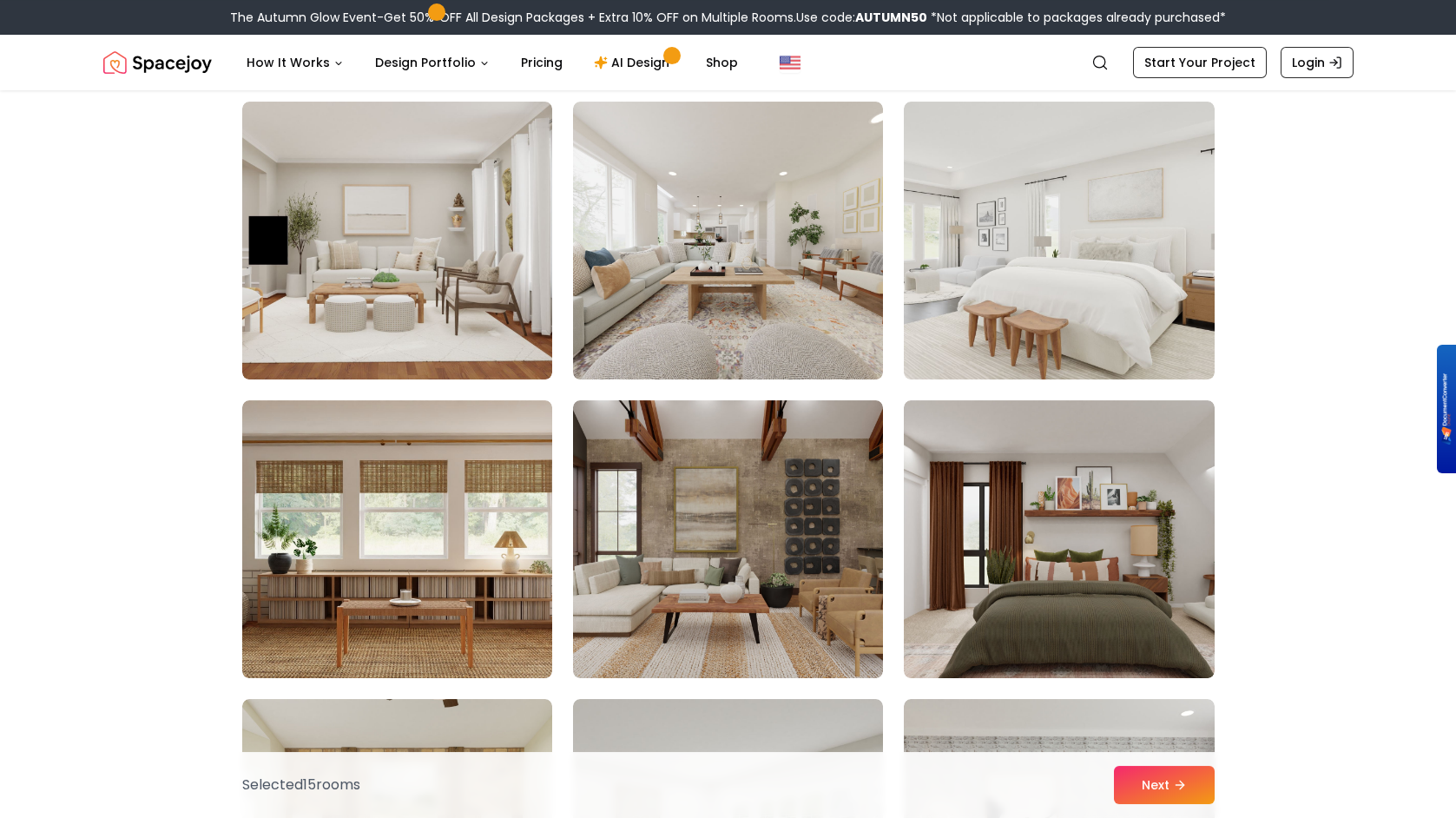
scroll to position [9818, 0]
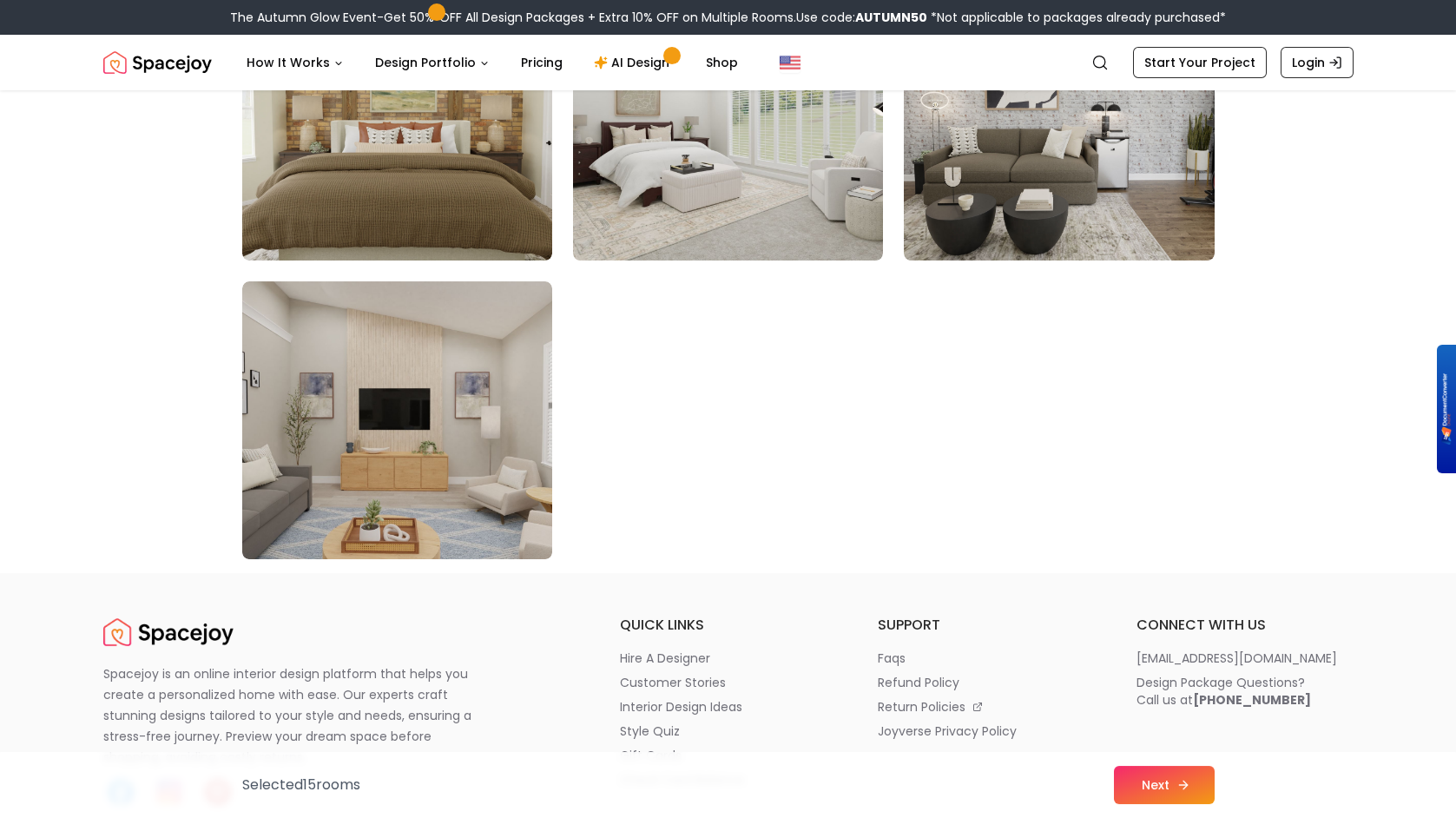
click at [1147, 778] on button "Next" at bounding box center [1165, 786] width 101 height 38
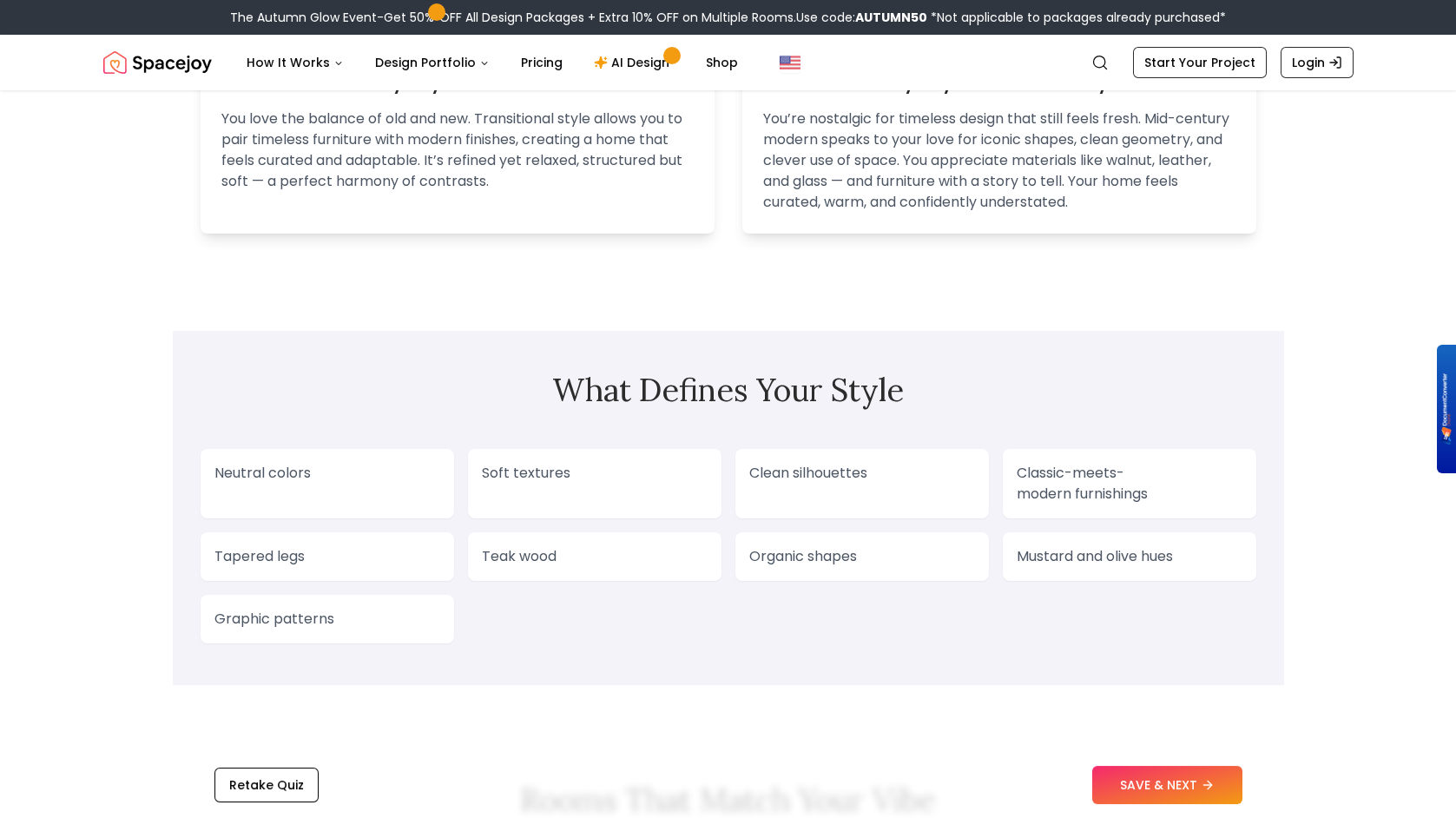
scroll to position [1249, 0]
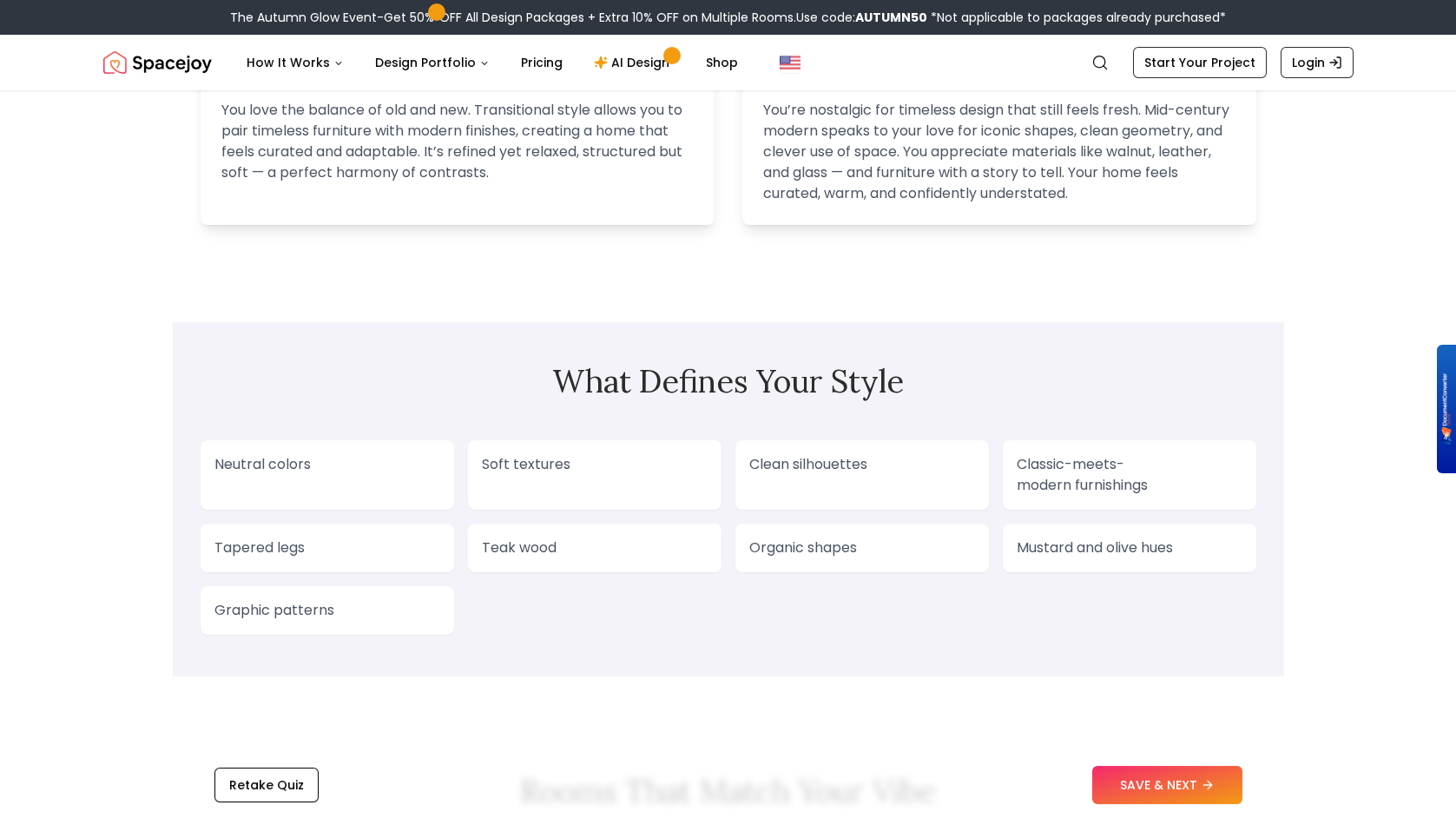
click at [312, 543] on div "Tapered legs" at bounding box center [328, 548] width 254 height 49
click at [291, 600] on p "Graphic patterns" at bounding box center [328, 611] width 226 height 21
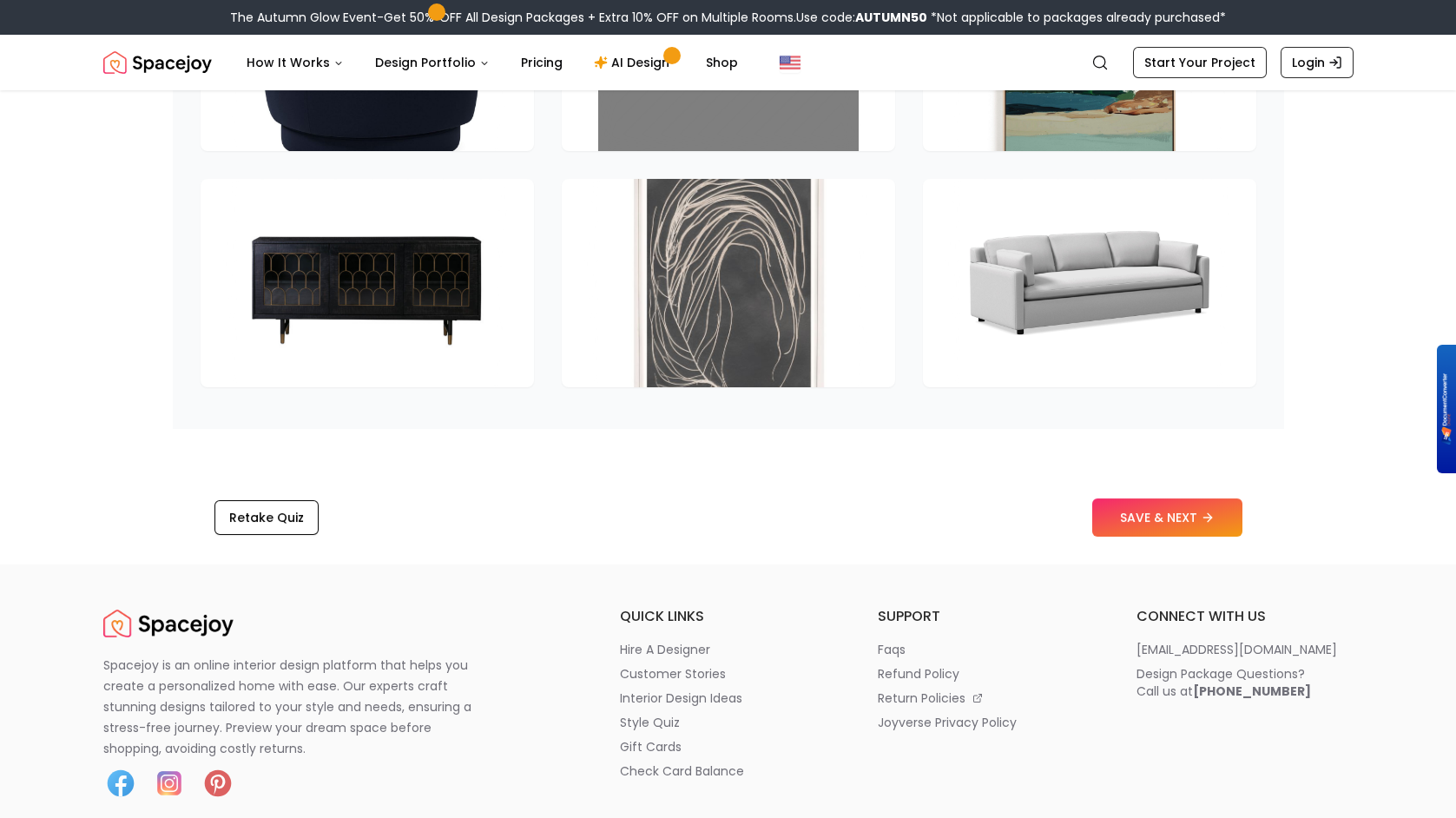
scroll to position [2681, 0]
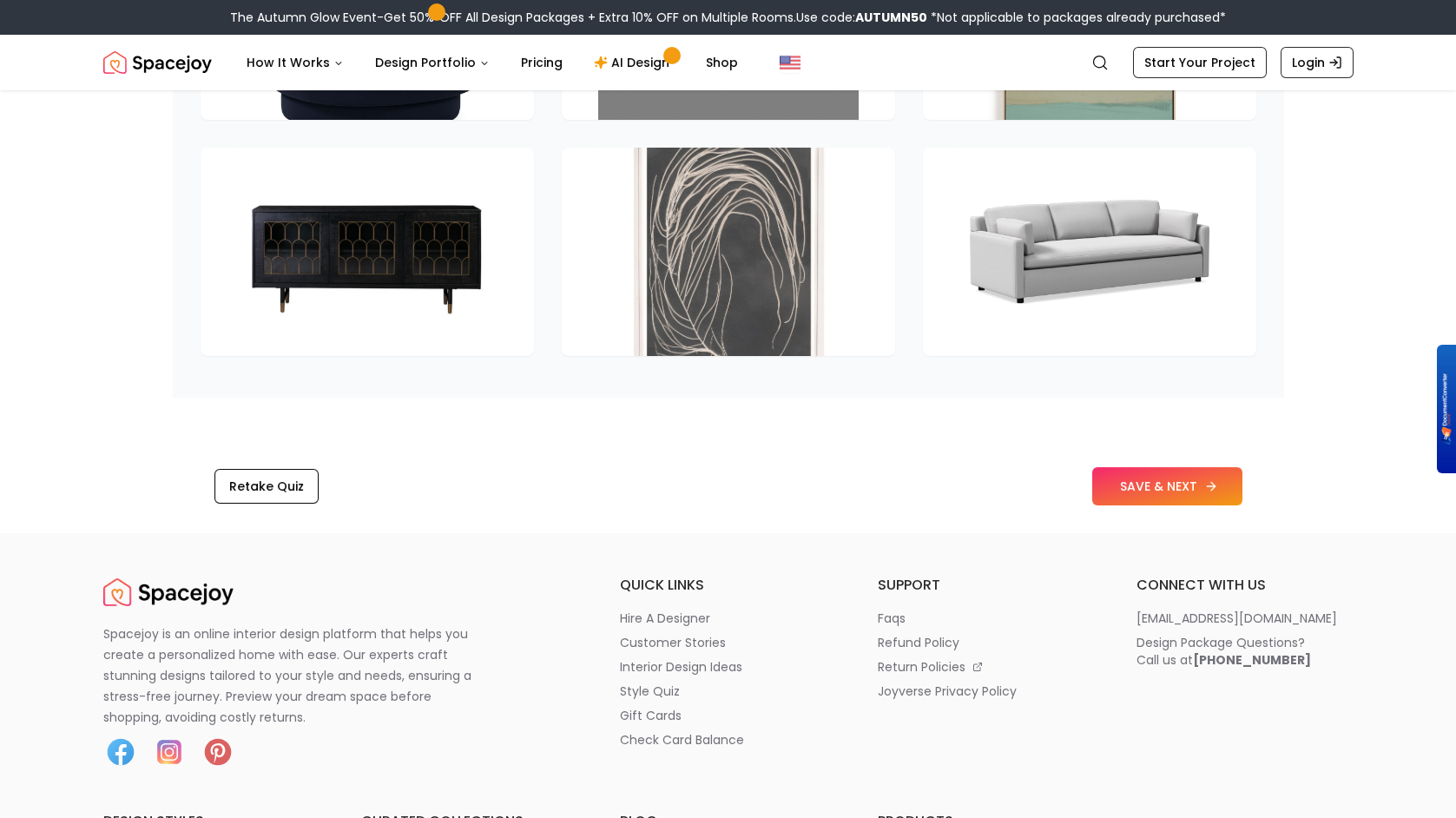
click at [1138, 467] on button "SAVE & NEXT" at bounding box center [1167, 486] width 150 height 38
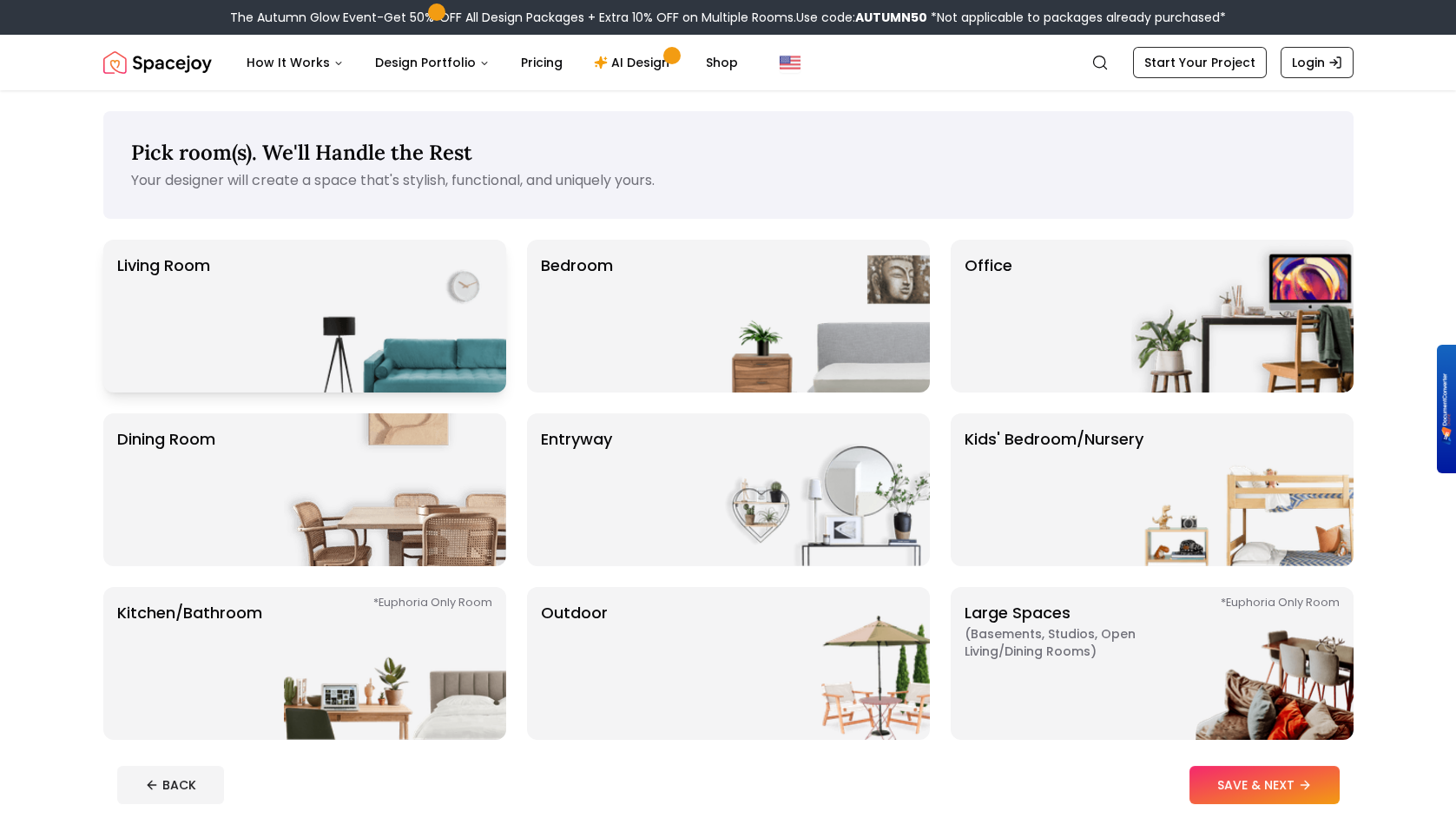
click at [401, 277] on img at bounding box center [395, 317] width 223 height 153
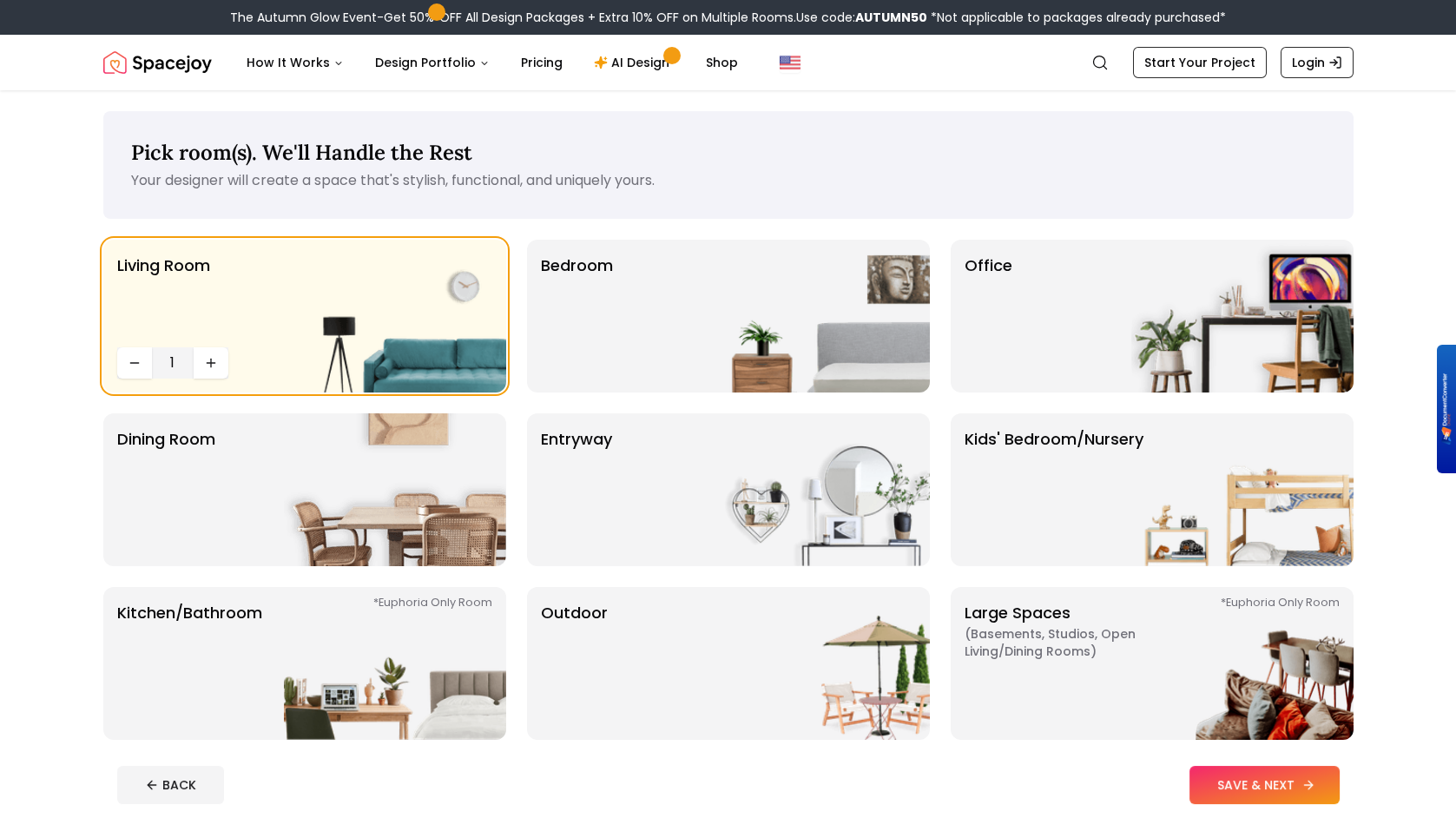
click at [1266, 778] on button "SAVE & NEXT" at bounding box center [1265, 786] width 150 height 38
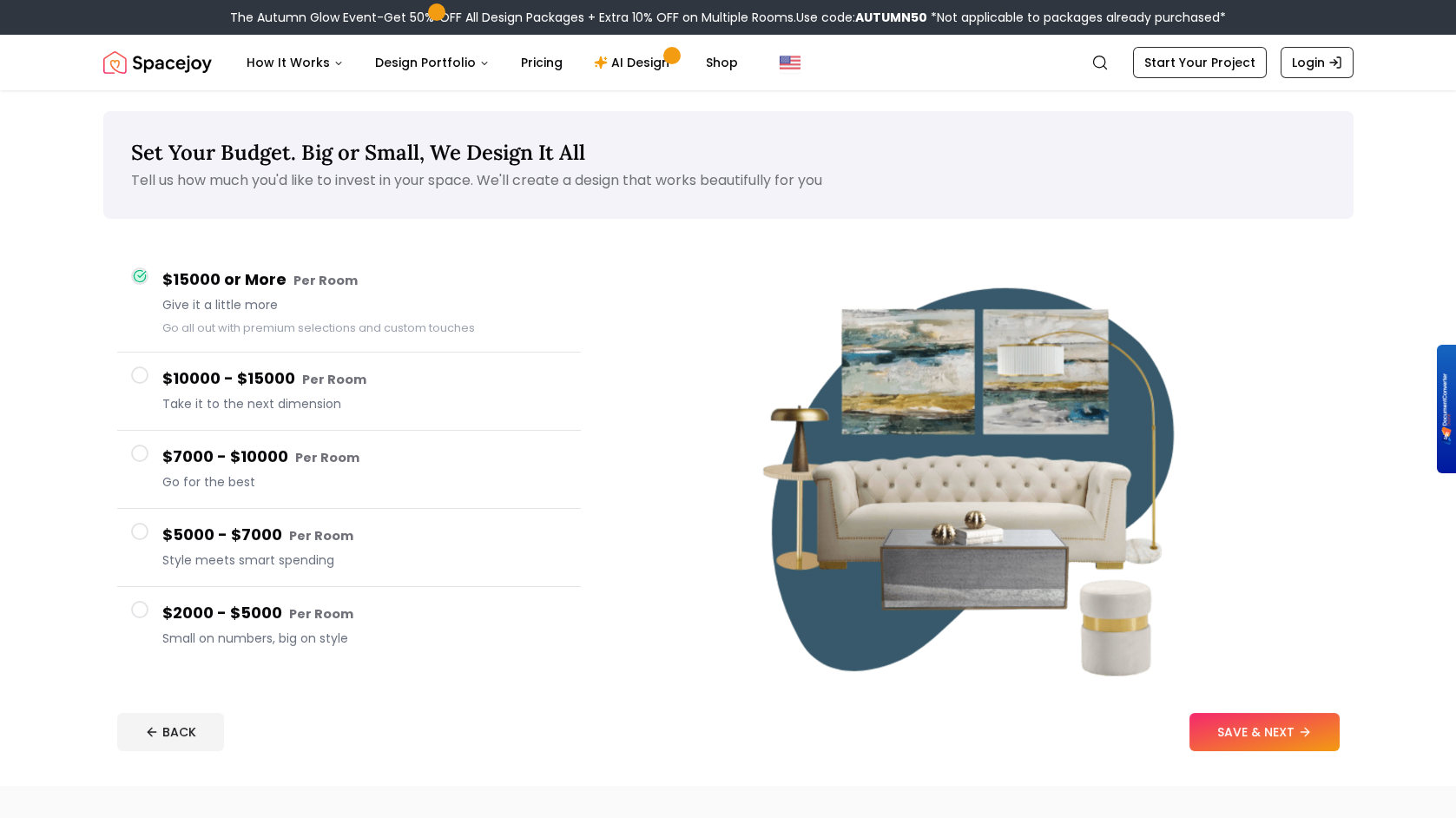
click at [172, 614] on h4 "$2000 - $5000 Per Room" at bounding box center [364, 614] width 404 height 25
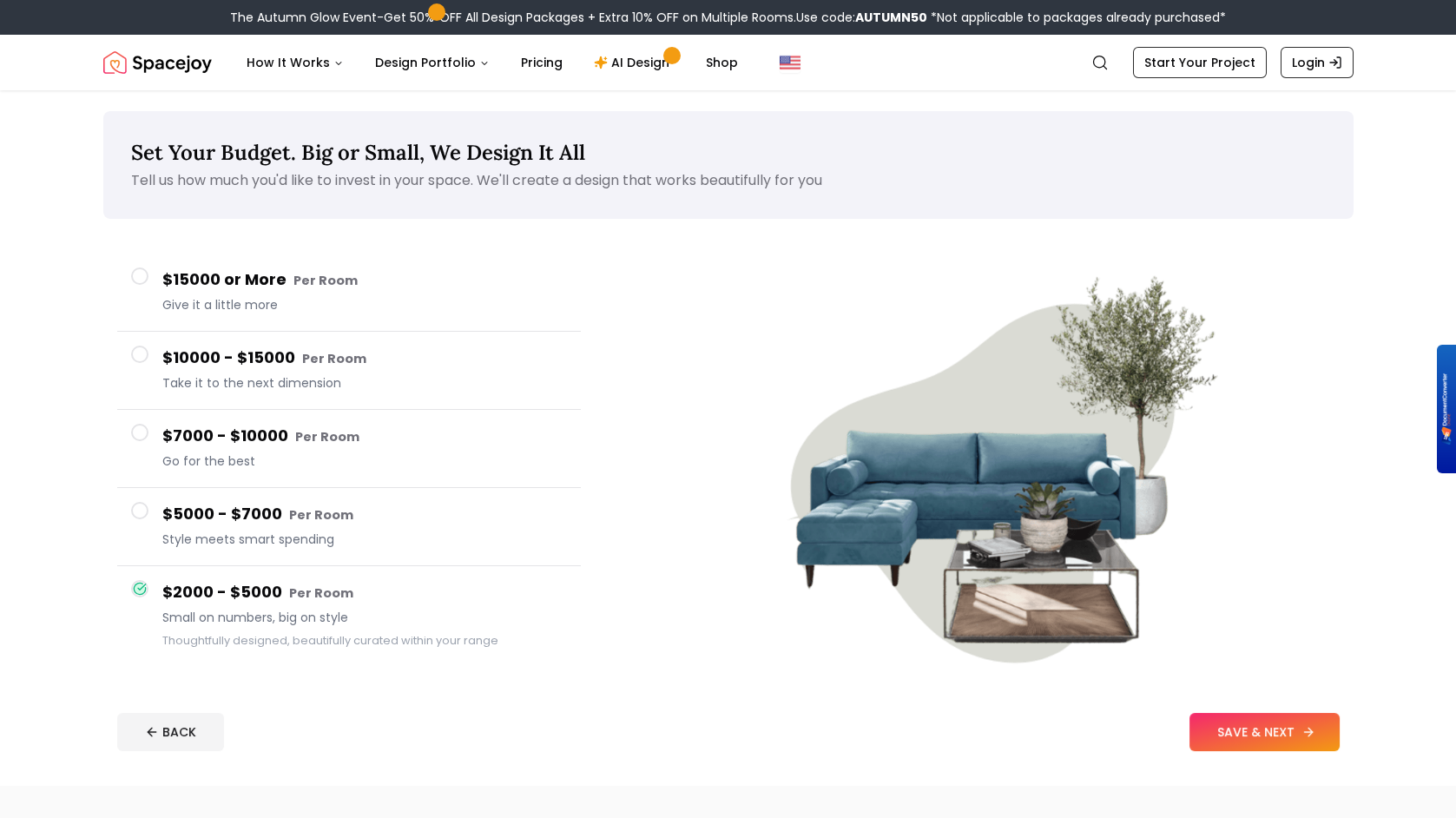
click at [1266, 730] on button "SAVE & NEXT" at bounding box center [1265, 733] width 150 height 38
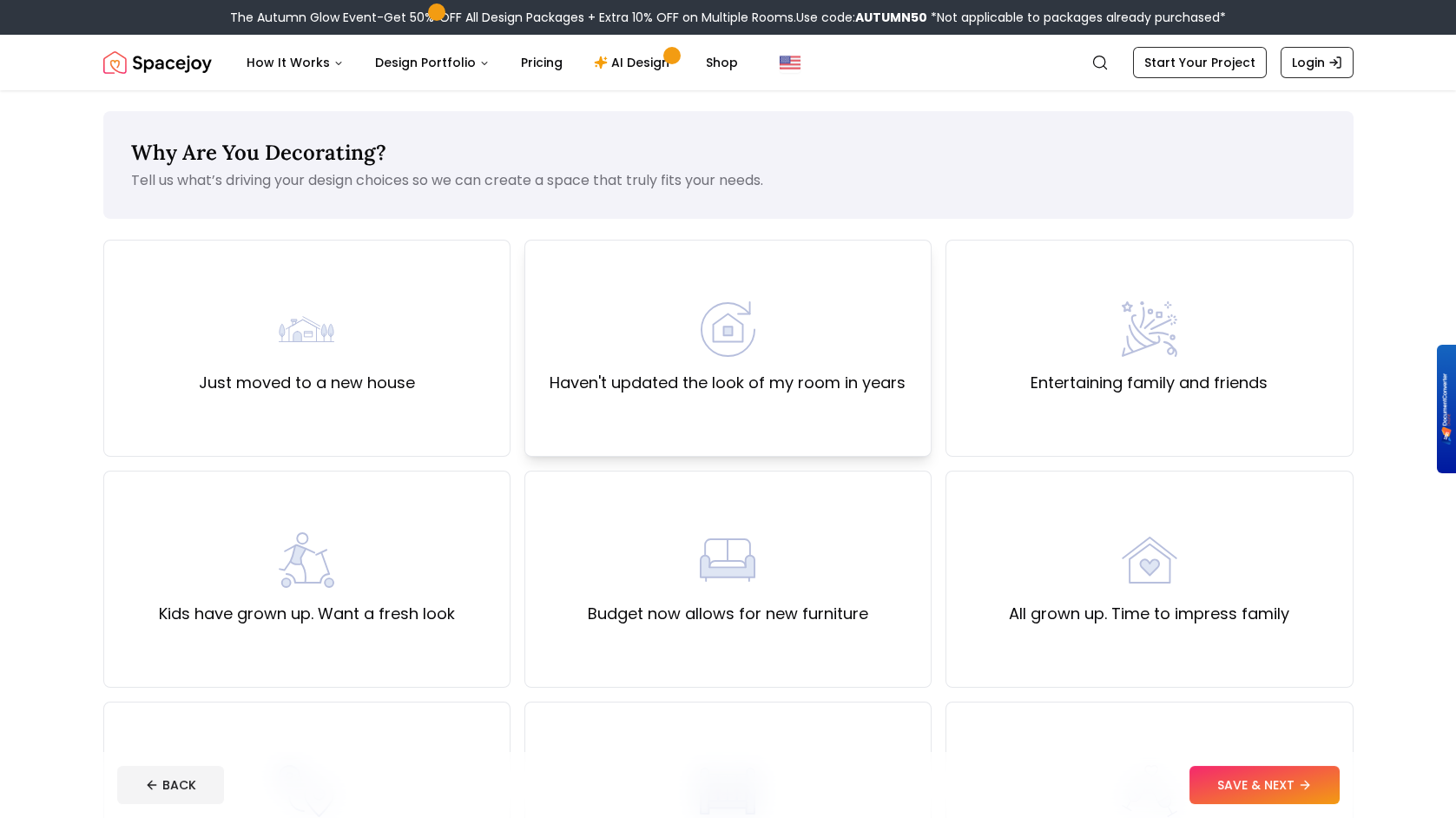
click at [748, 319] on img at bounding box center [728, 329] width 56 height 56
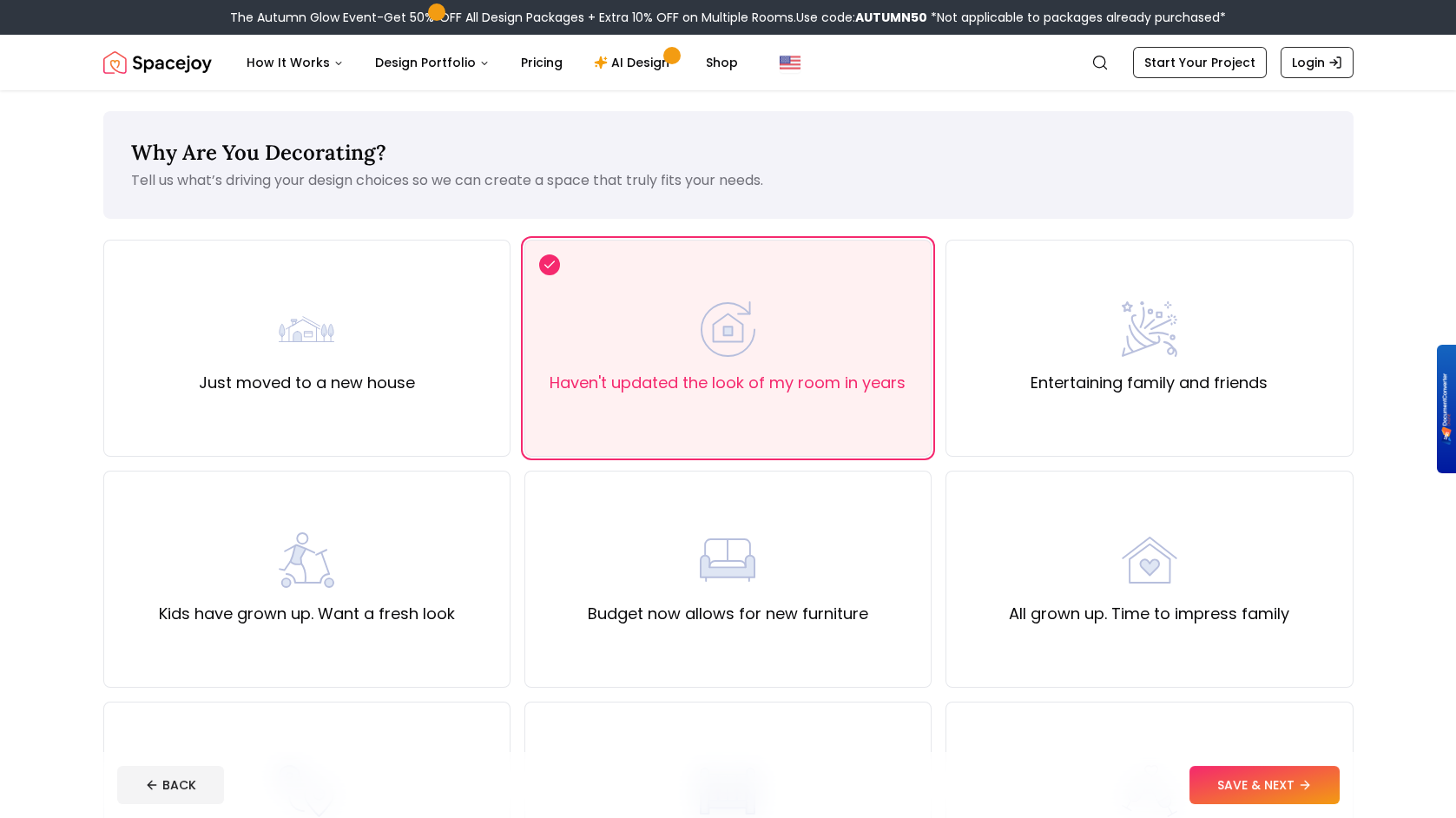
drag, startPoint x: 1263, startPoint y: 757, endPoint x: 1275, endPoint y: 761, distance: 12.6
click at [1264, 758] on footer "BACK SAVE & NEXT" at bounding box center [729, 786] width 1251 height 66
click at [1286, 771] on footer "BACK SAVE & NEXT" at bounding box center [729, 786] width 1251 height 66
drag, startPoint x: 1286, startPoint y: 771, endPoint x: 1279, endPoint y: 782, distance: 13.0
click at [1279, 782] on button "SAVE & NEXT" at bounding box center [1265, 786] width 150 height 38
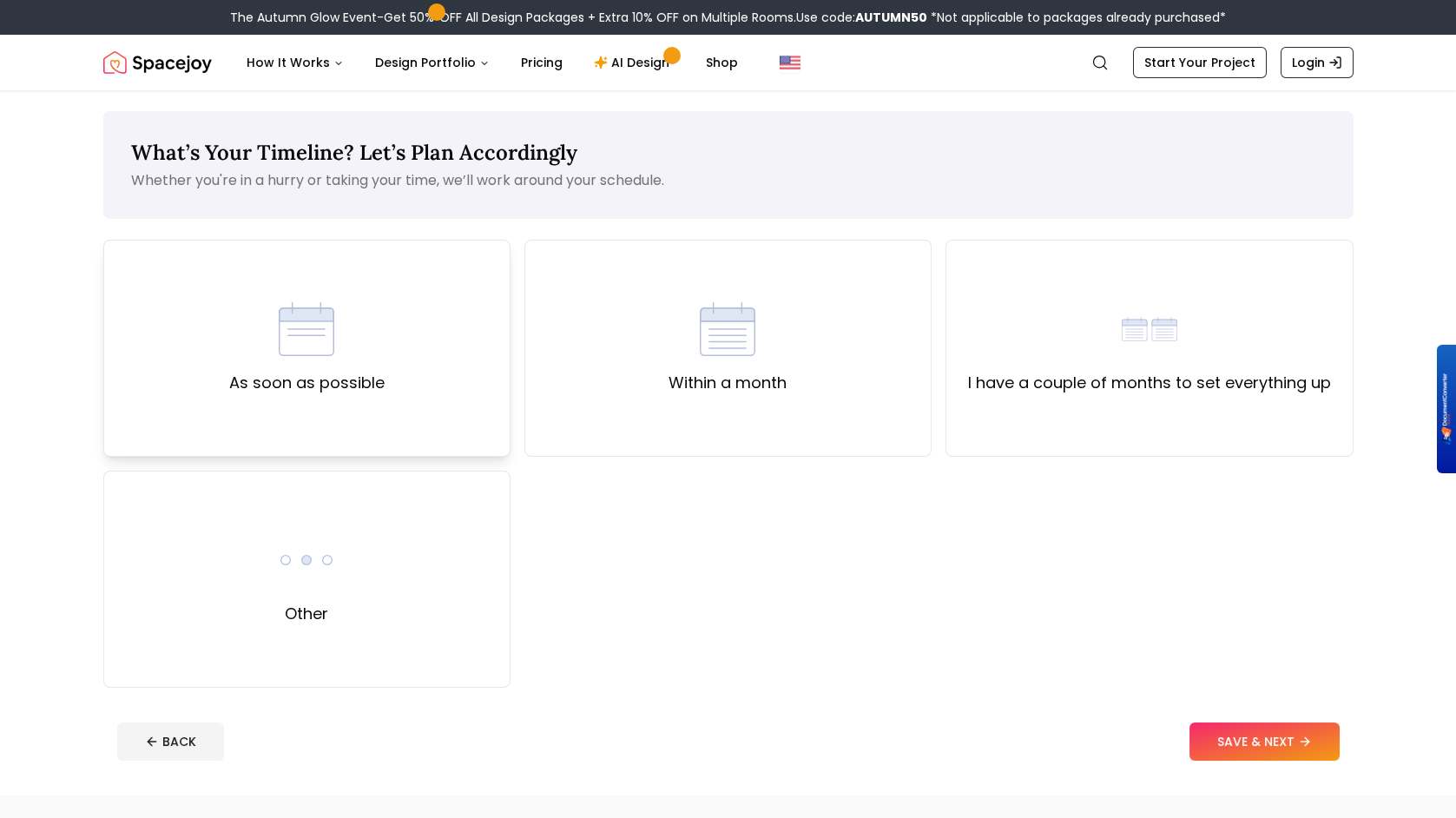
click at [289, 344] on img at bounding box center [306, 329] width 56 height 56
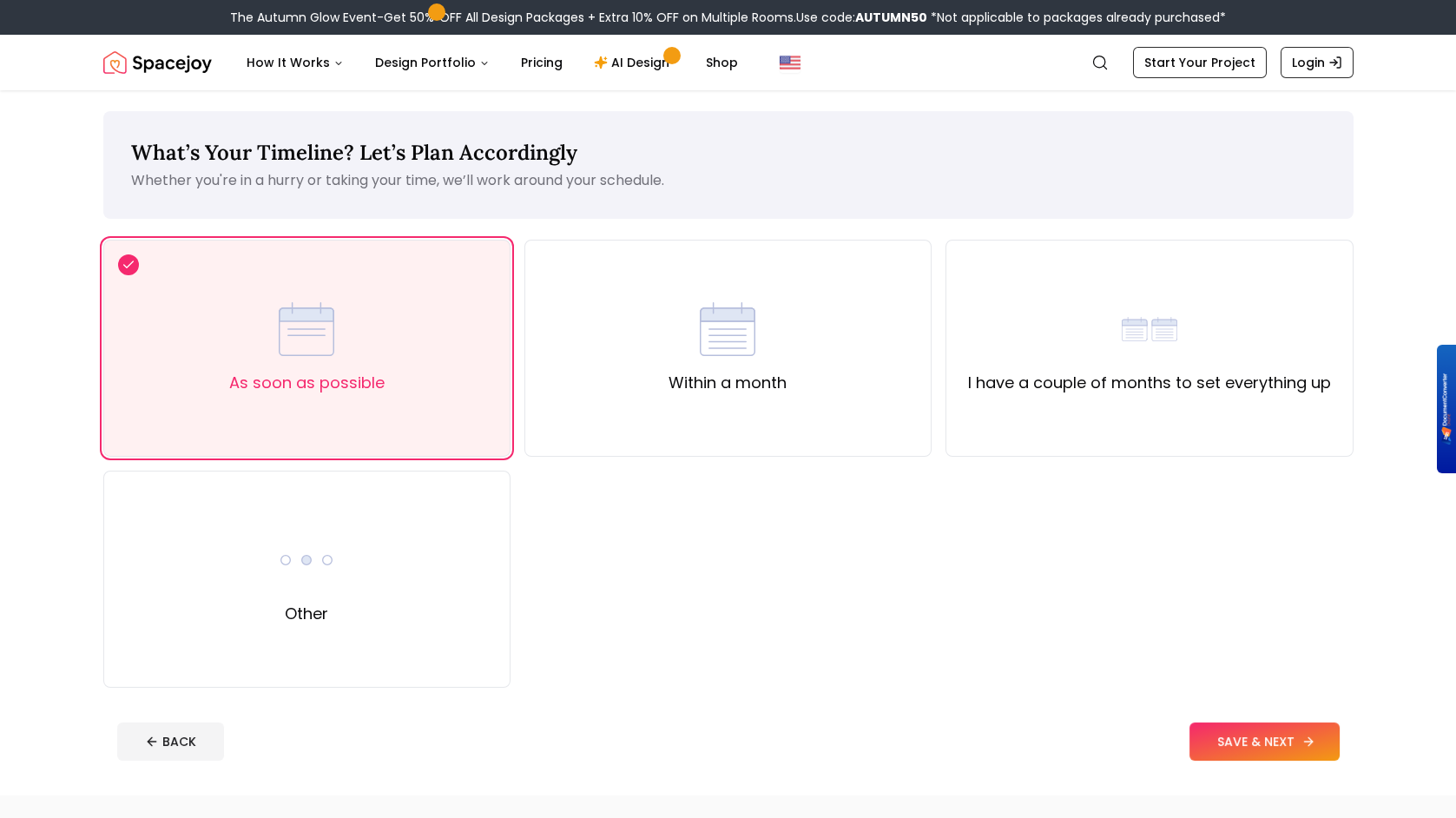
click at [1286, 741] on button "SAVE & NEXT" at bounding box center [1265, 742] width 150 height 38
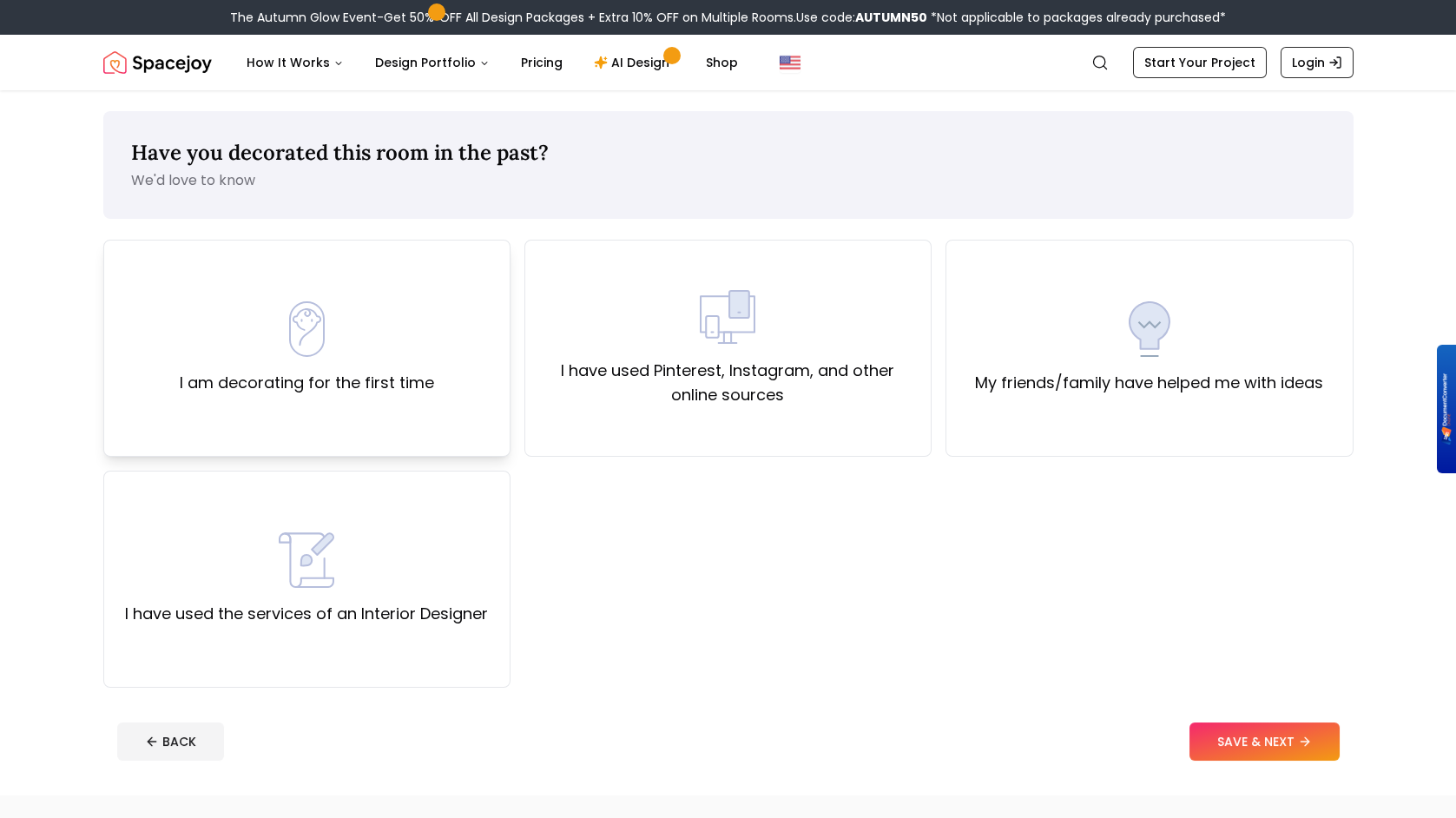
click at [266, 365] on div "I am decorating for the first time" at bounding box center [307, 348] width 255 height 94
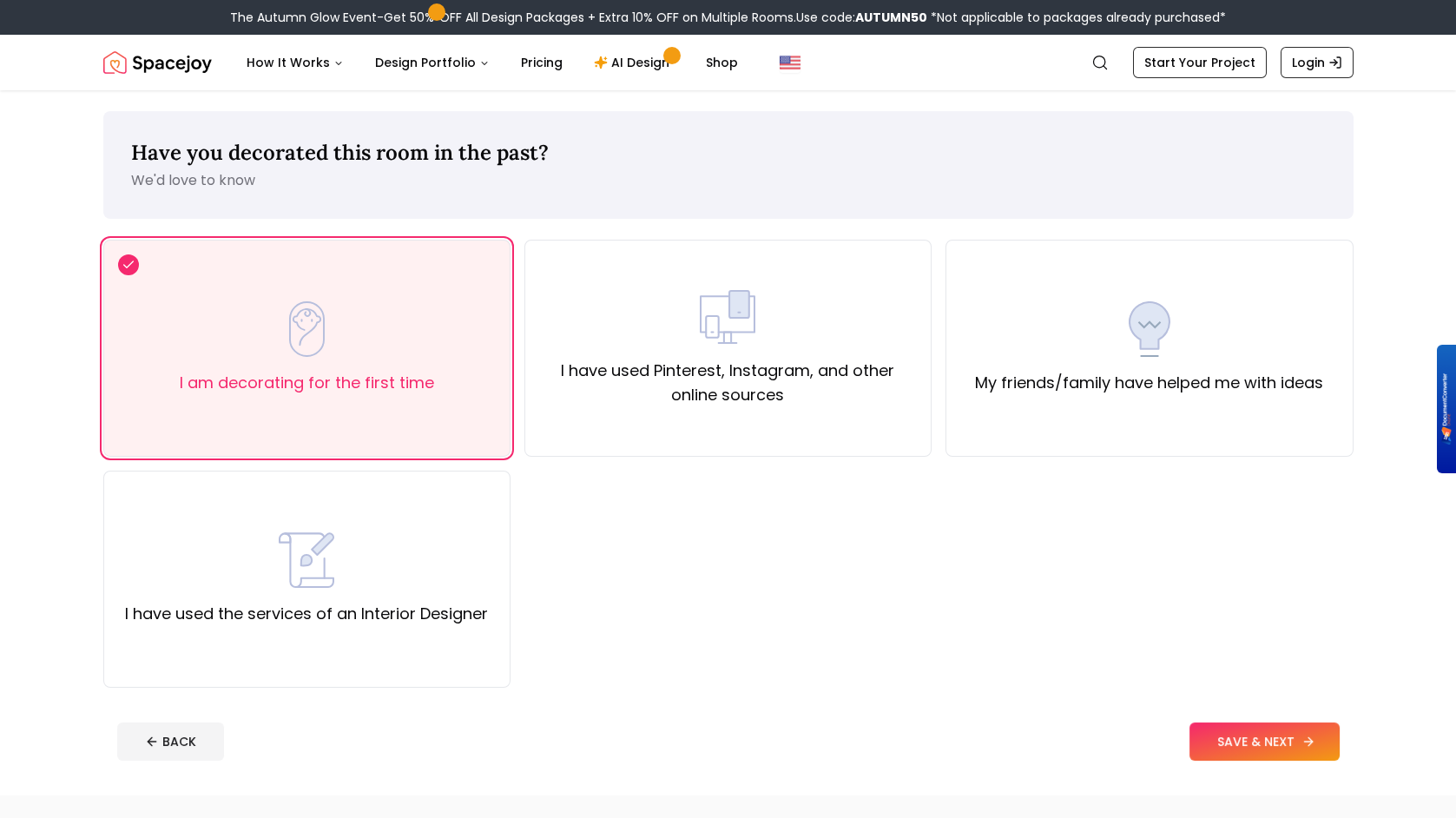
click at [1245, 750] on button "SAVE & NEXT" at bounding box center [1265, 742] width 150 height 38
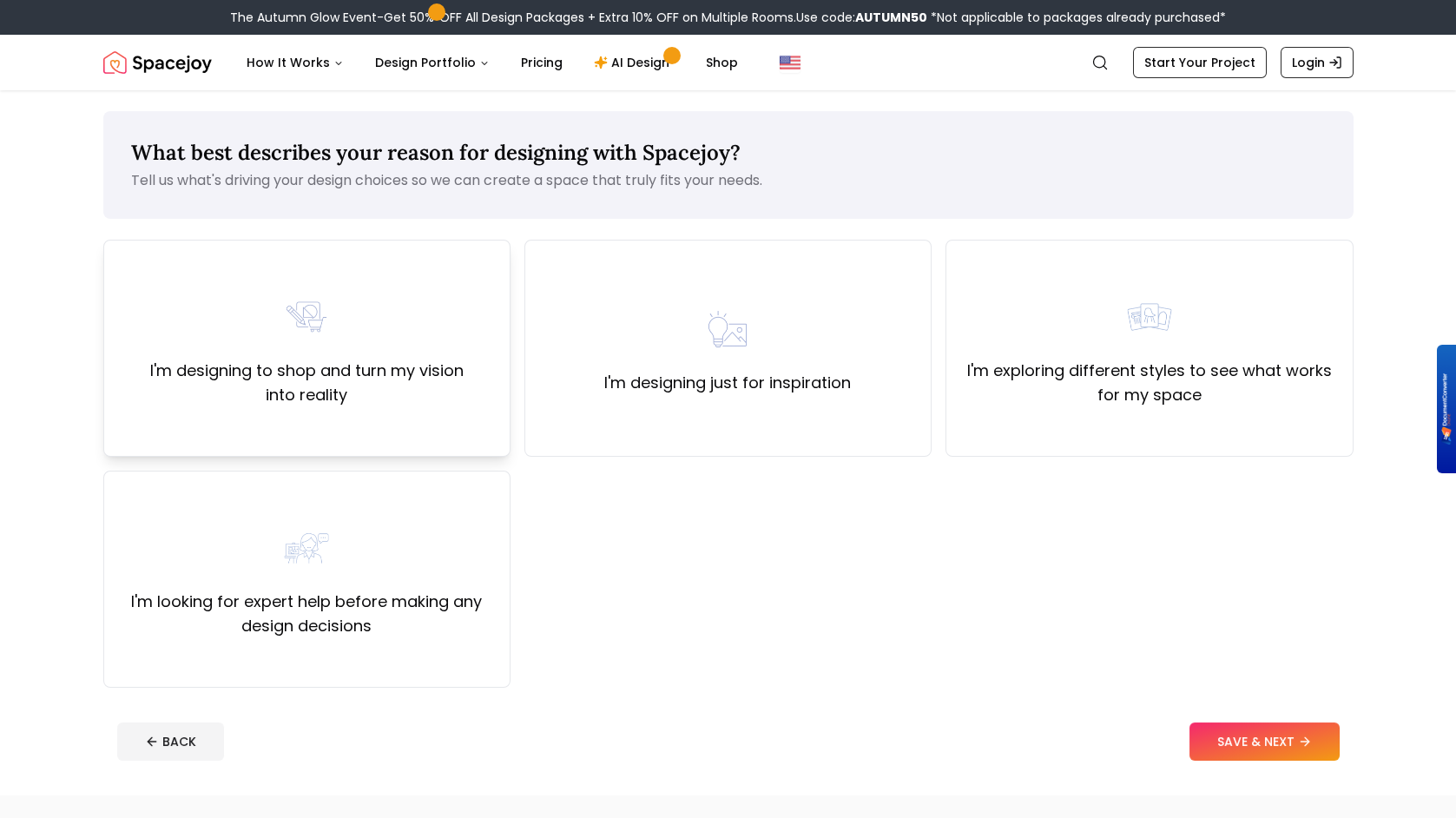
click at [384, 356] on div "I'm designing to shop and turn my vision into reality" at bounding box center [307, 348] width 377 height 118
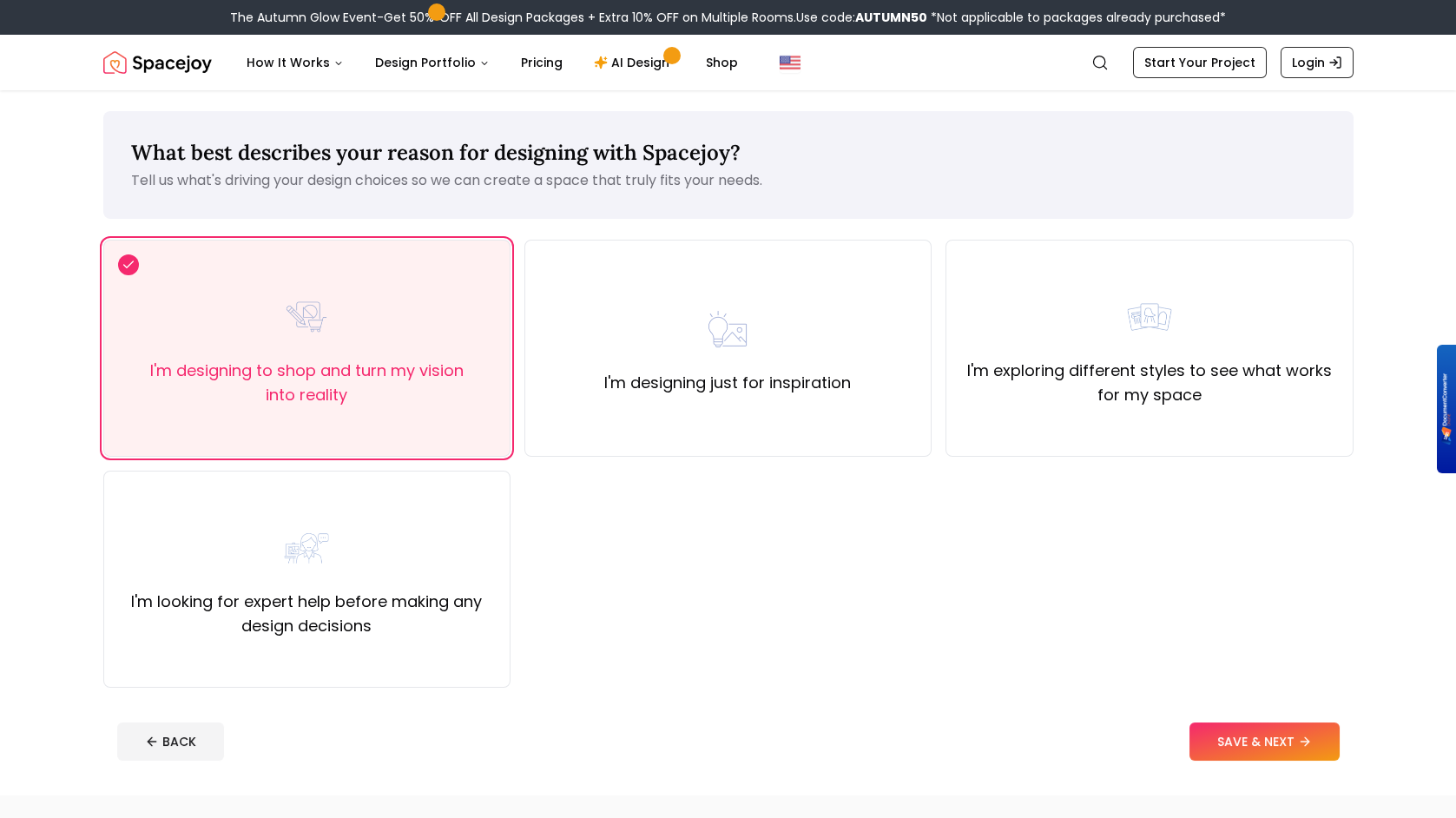
click at [1234, 731] on button "SAVE & NEXT" at bounding box center [1265, 742] width 150 height 38
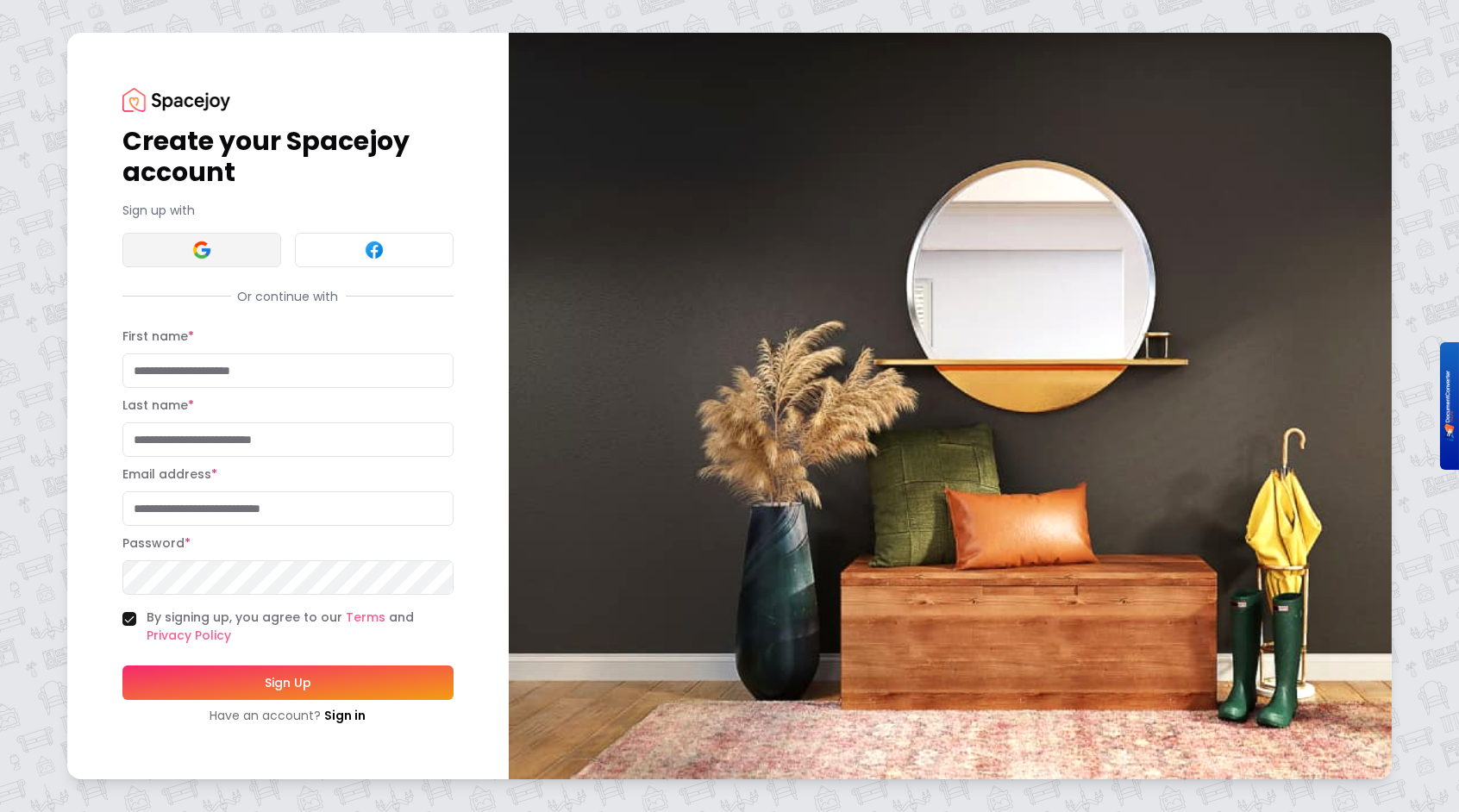
click at [235, 251] on button at bounding box center [202, 251] width 159 height 35
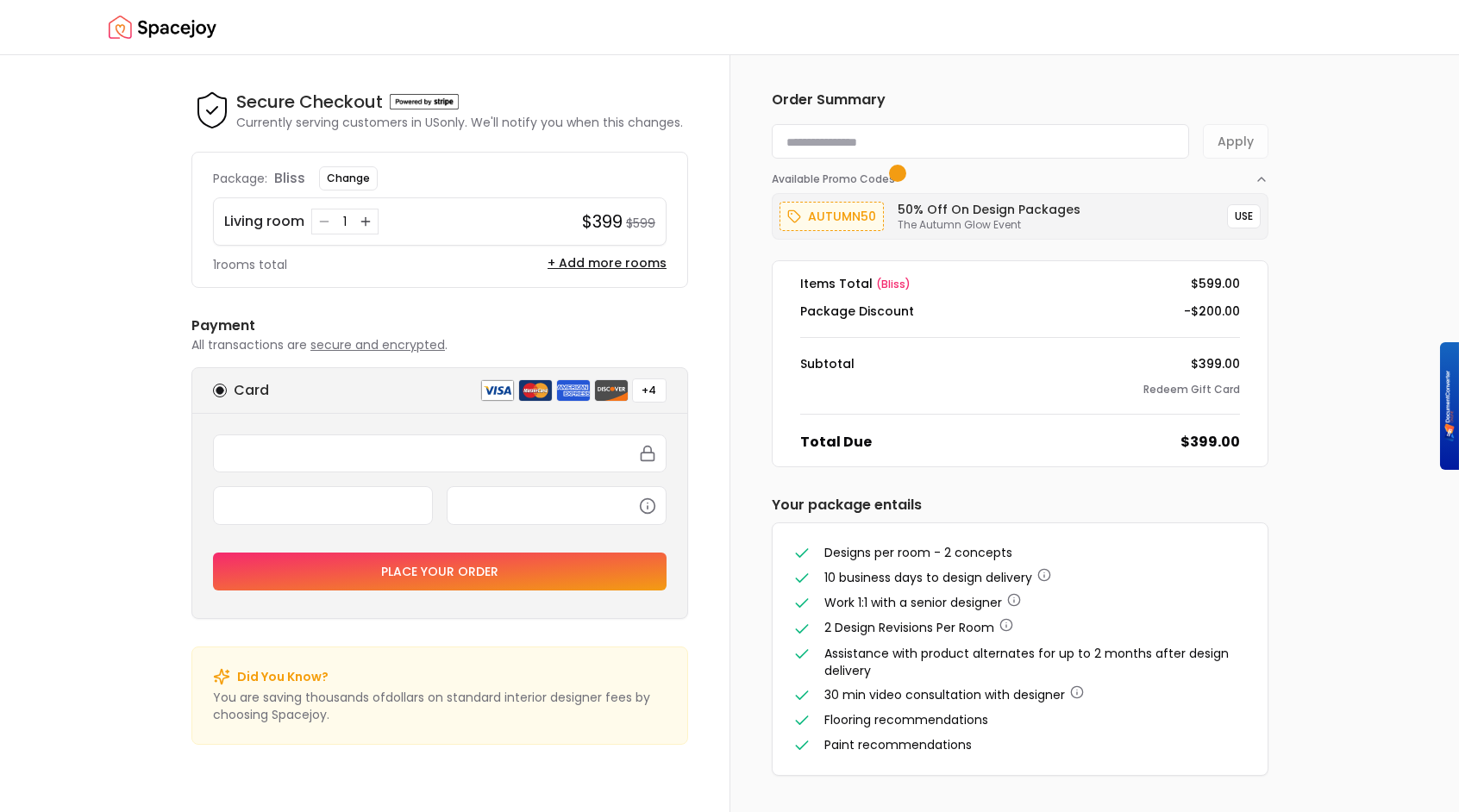
click at [183, 34] on img "Spacejoy" at bounding box center [162, 28] width 108 height 35
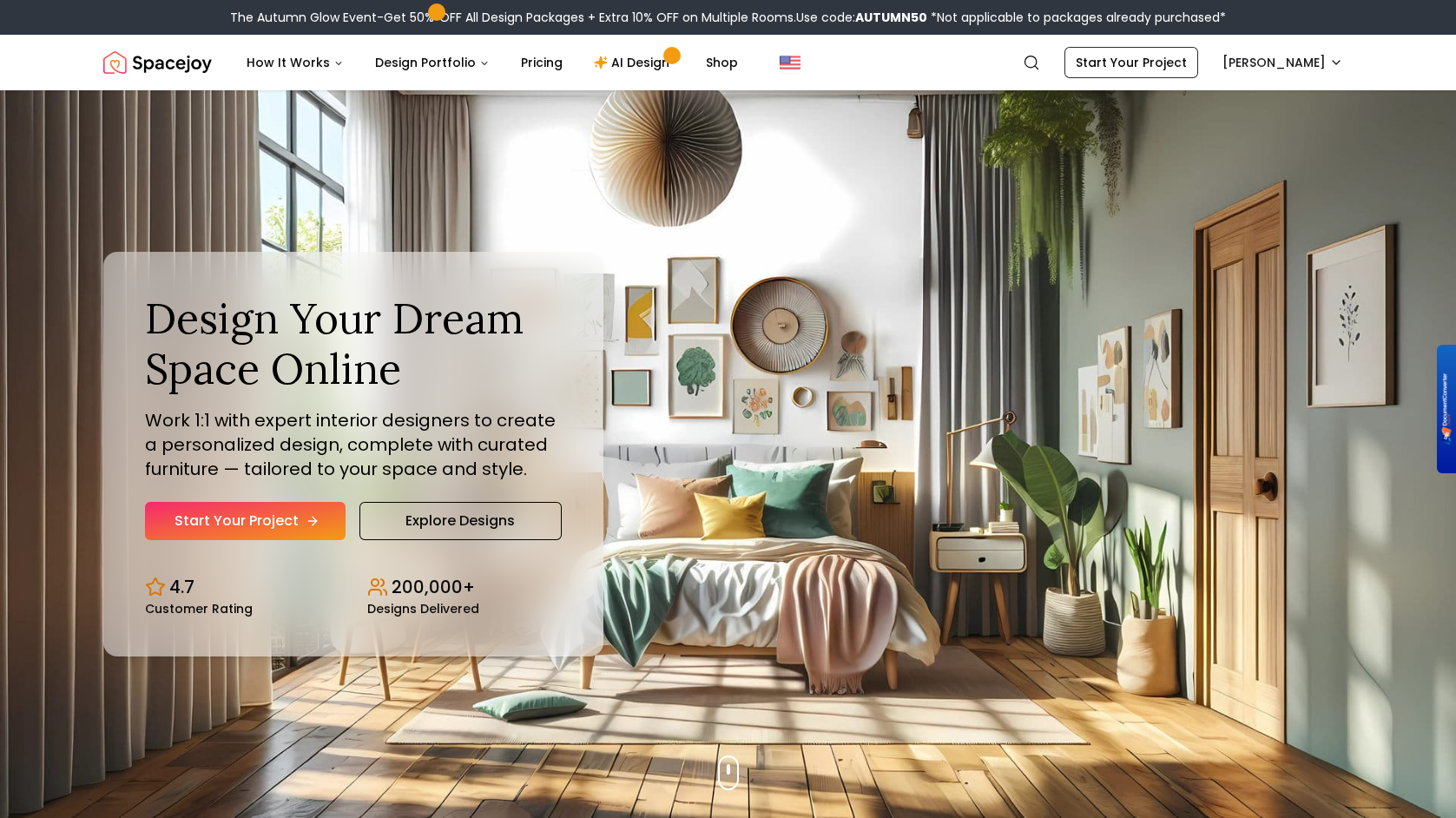
click at [297, 506] on link "Start Your Project" at bounding box center [245, 521] width 201 height 38
click at [465, 528] on link "Explore Designs" at bounding box center [460, 521] width 203 height 38
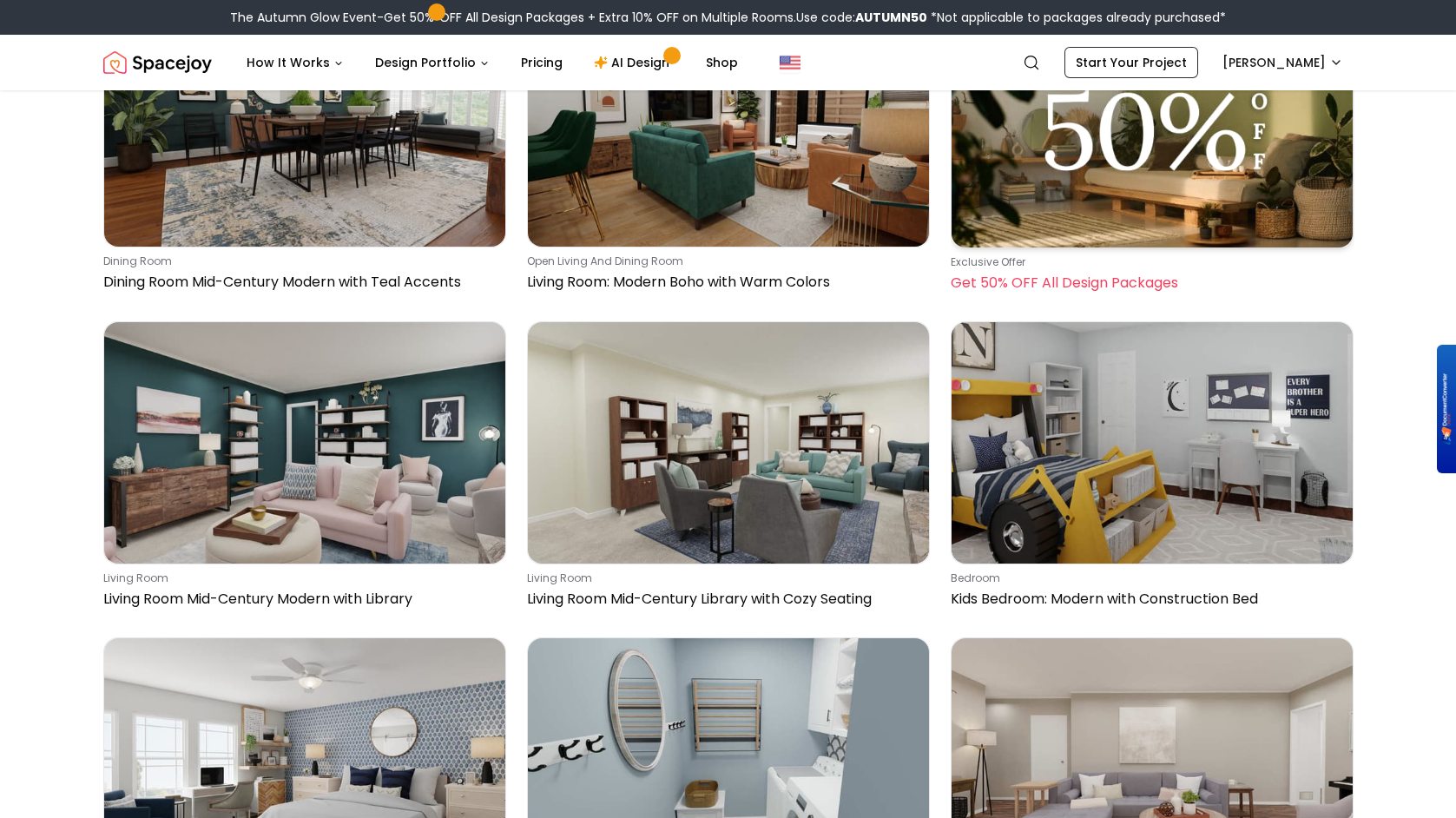
scroll to position [2866, 0]
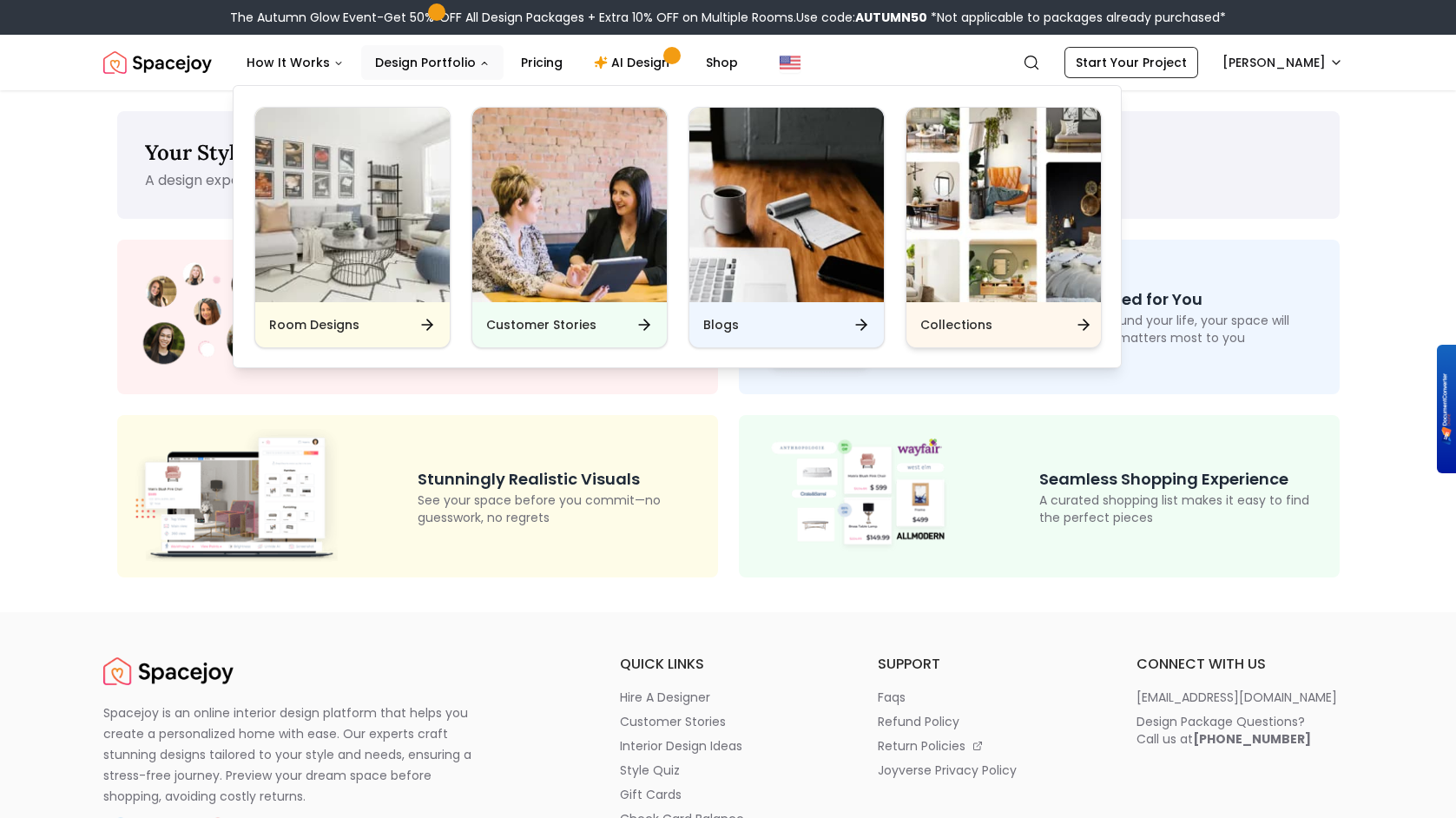
click at [965, 220] on img "Main" at bounding box center [1004, 205] width 195 height 195
